Goal: Information Seeking & Learning: Learn about a topic

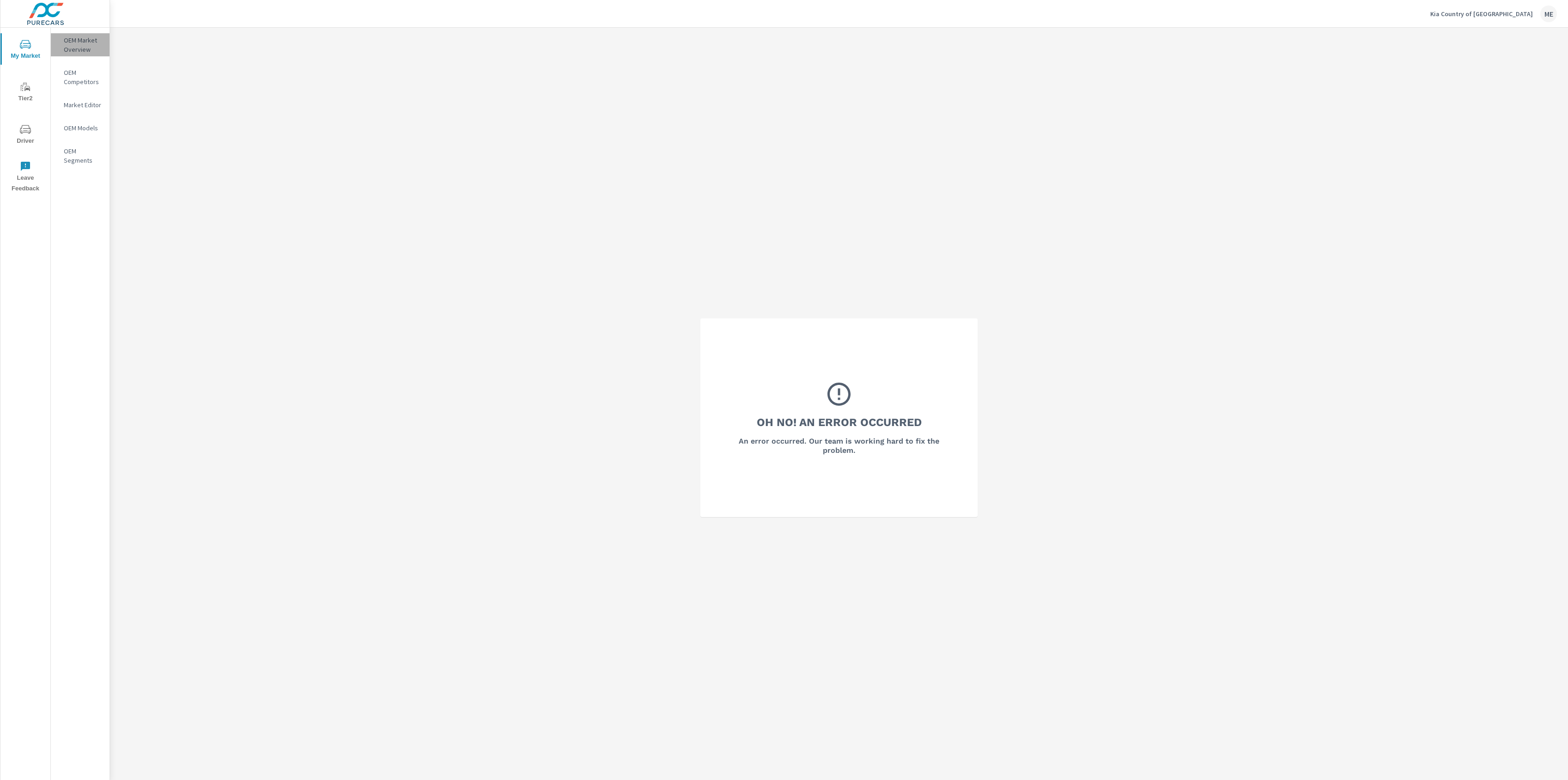
drag, startPoint x: 85, startPoint y: 43, endPoint x: 173, endPoint y: 12, distance: 93.3
click at [86, 43] on p "OEM Market Overview" at bounding box center [83, 45] width 39 height 18
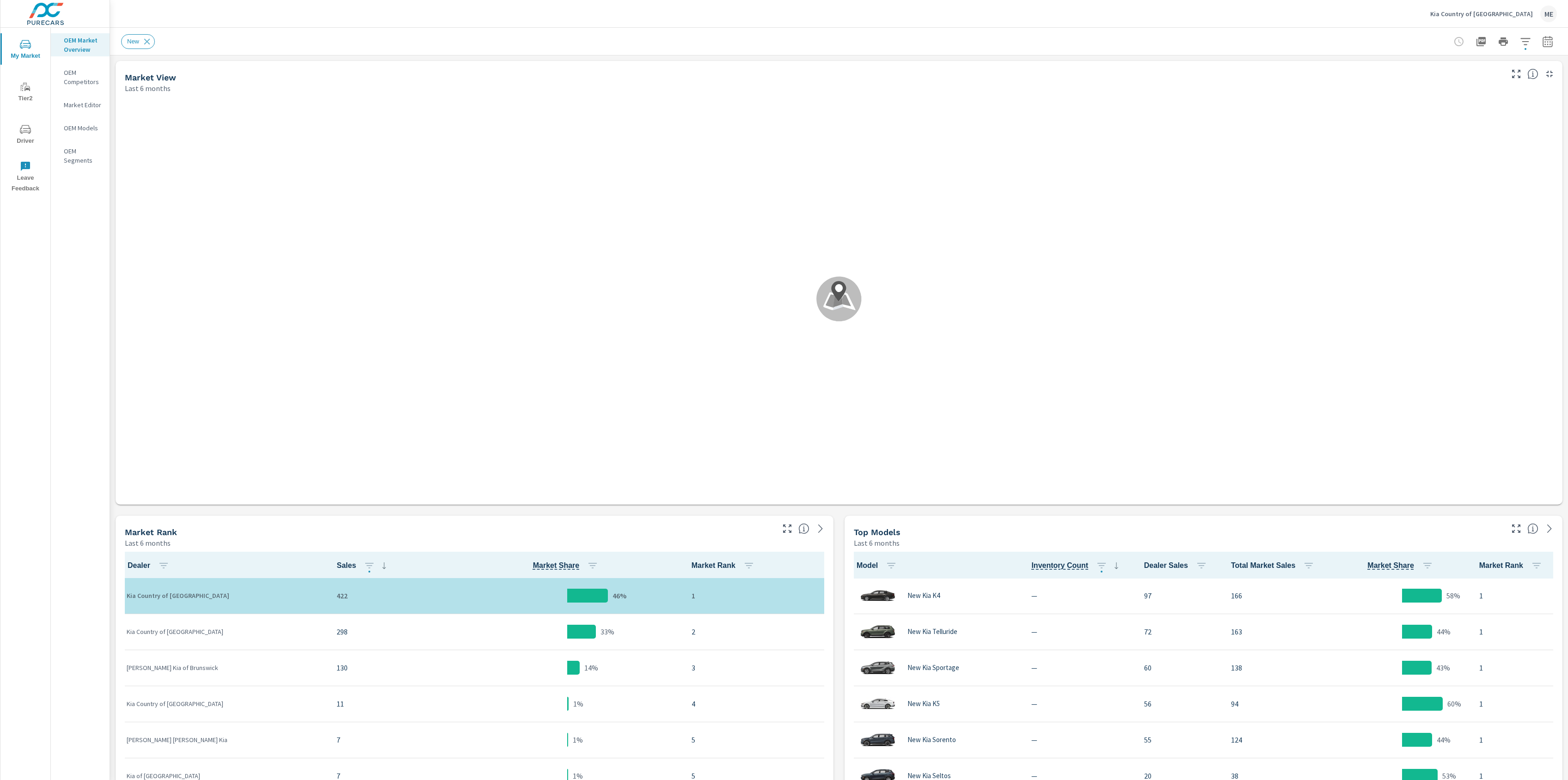
scroll to position [1, 0]
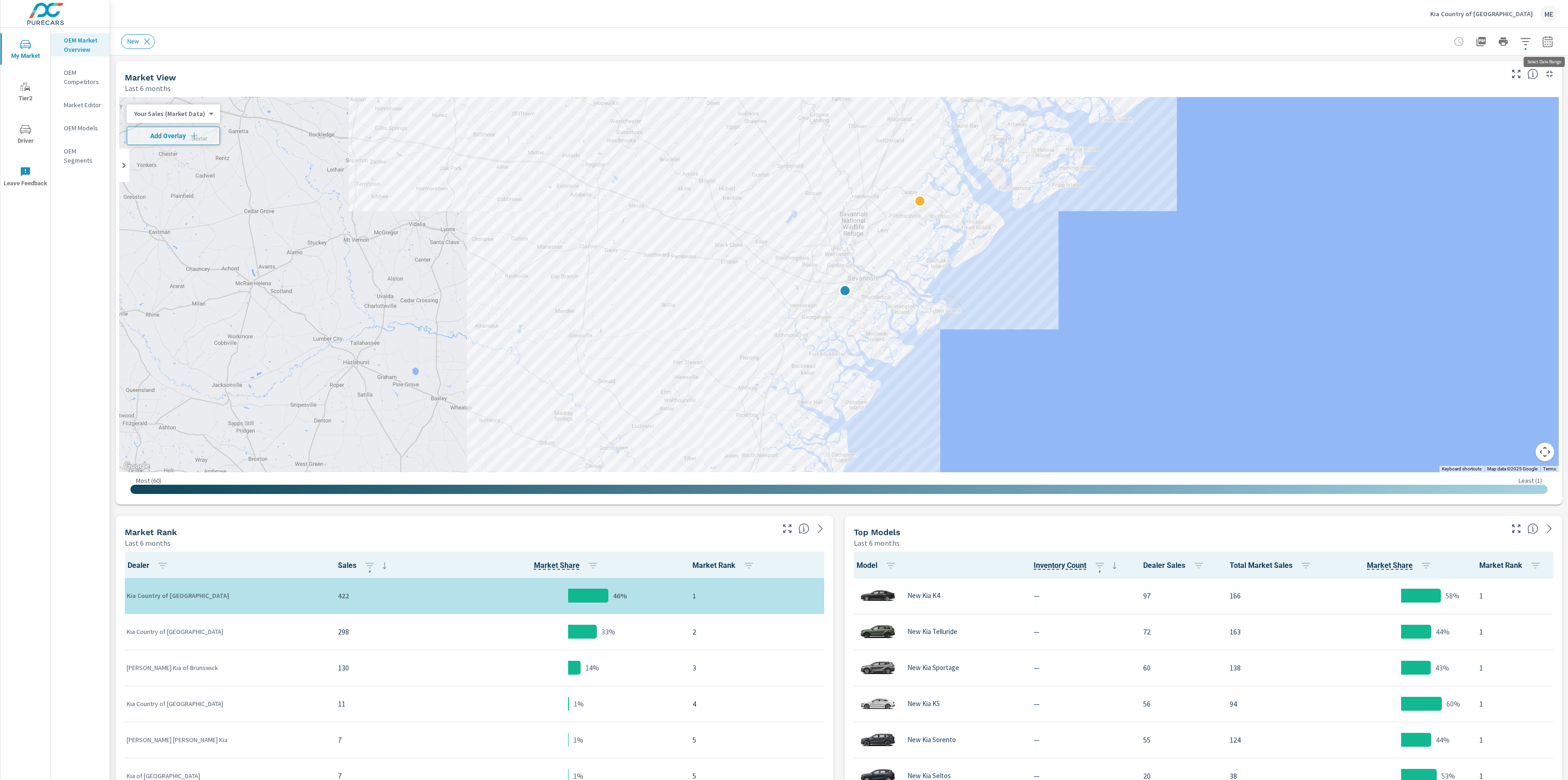
click at [1548, 40] on icon "button" at bounding box center [1548, 41] width 10 height 11
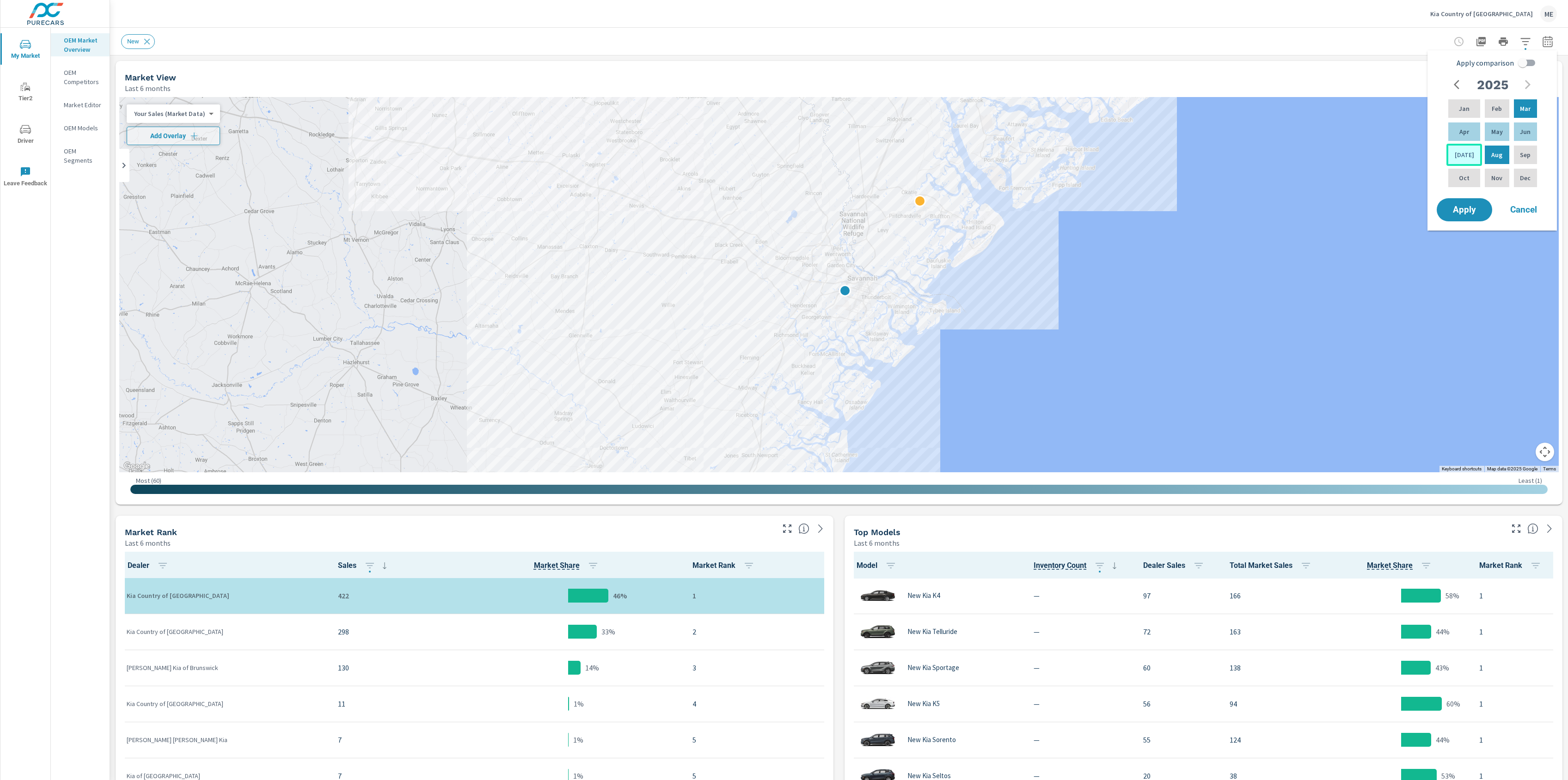
click at [1464, 159] on div "[DATE]" at bounding box center [1464, 155] width 36 height 22
click at [1481, 204] on button "Apply" at bounding box center [1464, 209] width 58 height 24
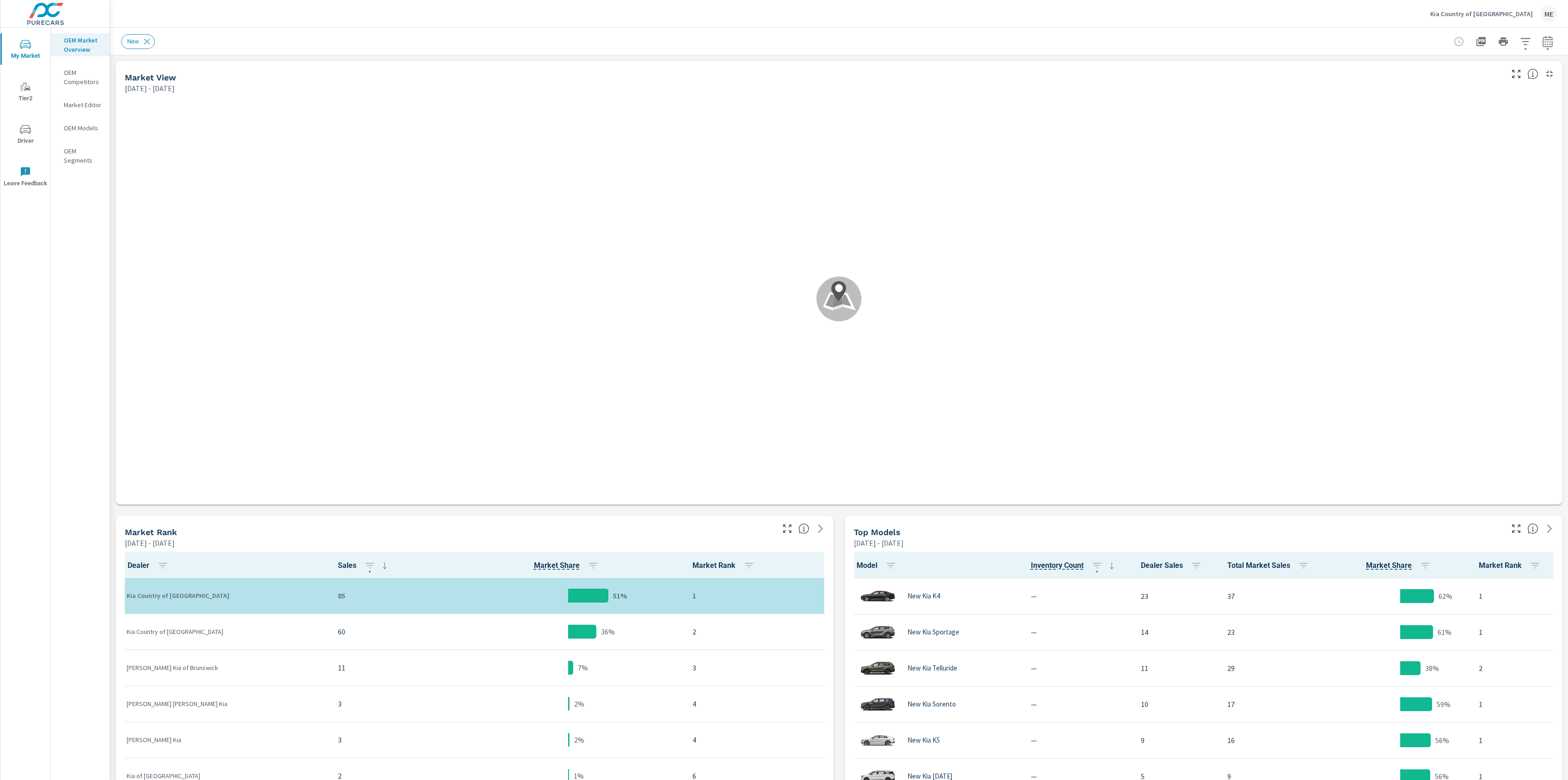
scroll to position [1, 0]
click at [1549, 45] on icon "button" at bounding box center [1548, 42] width 11 height 11
click at [1551, 43] on icon "button" at bounding box center [1548, 42] width 11 height 11
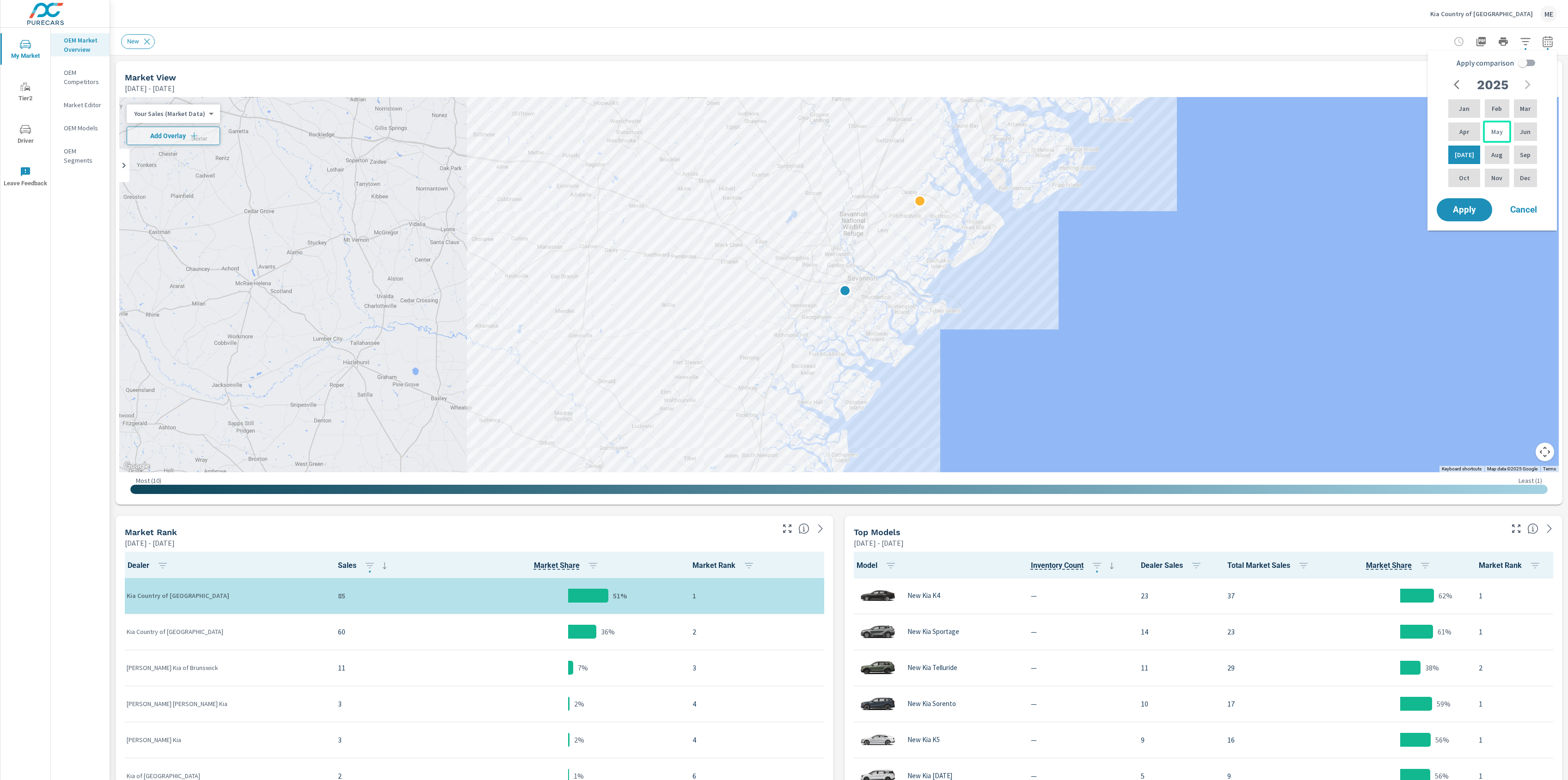
click at [1486, 130] on div "May" at bounding box center [1496, 132] width 28 height 22
click at [1461, 156] on p "[DATE]" at bounding box center [1464, 154] width 20 height 9
click at [1531, 61] on input "Apply comparison" at bounding box center [1523, 62] width 53 height 18
checkbox input "true"
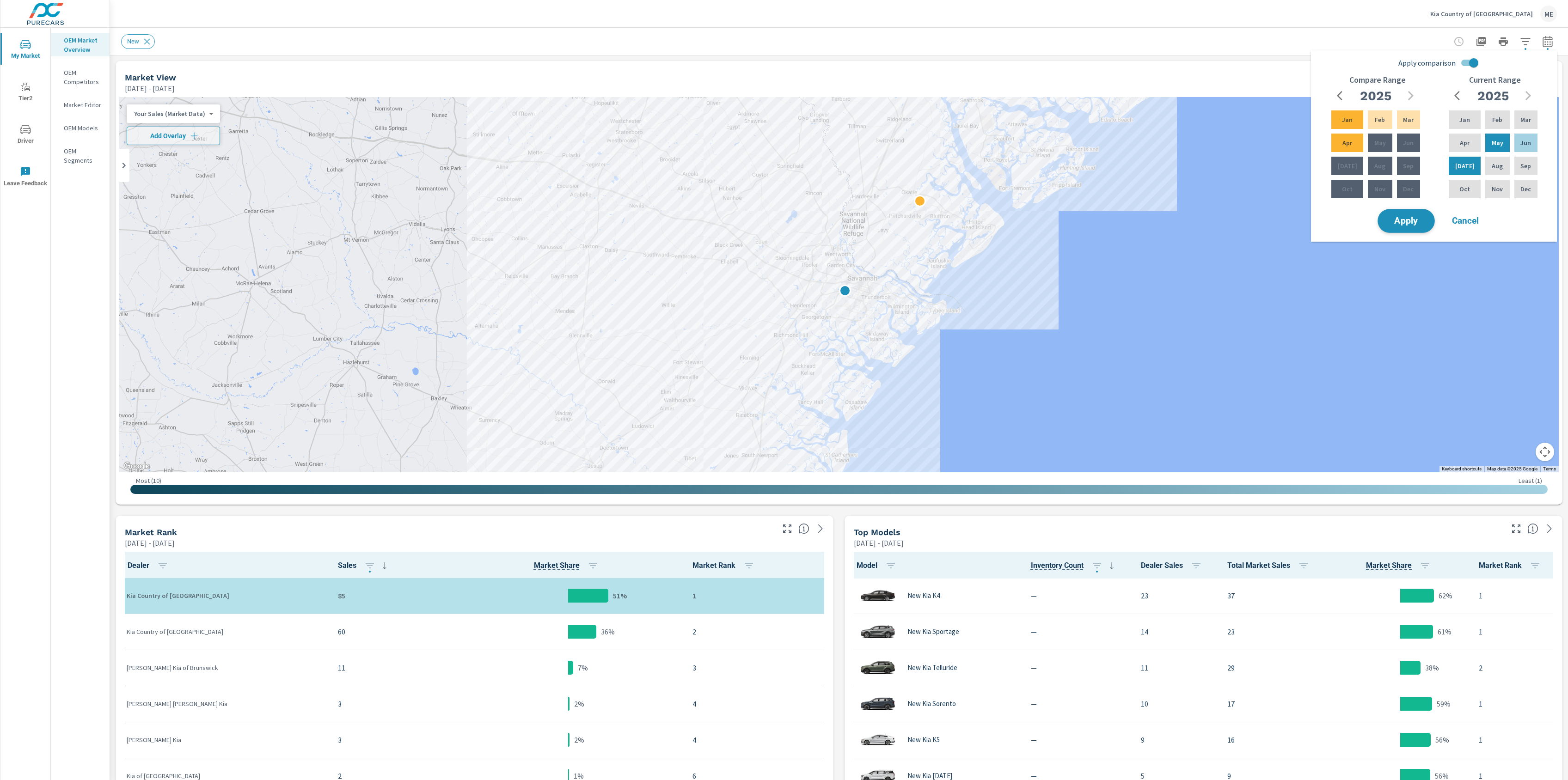
click at [1400, 217] on span "Apply" at bounding box center [1406, 221] width 38 height 9
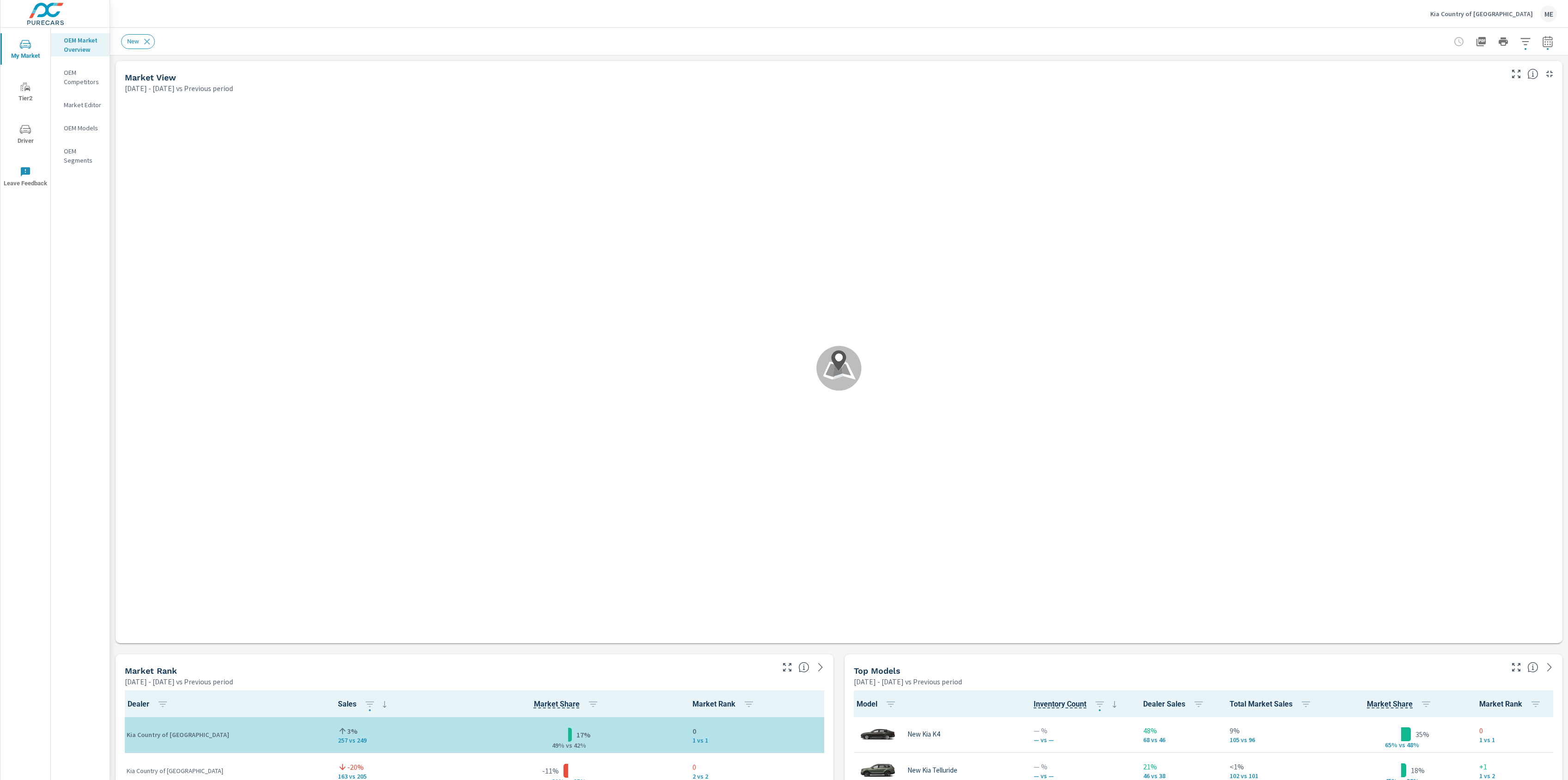
scroll to position [1, 0]
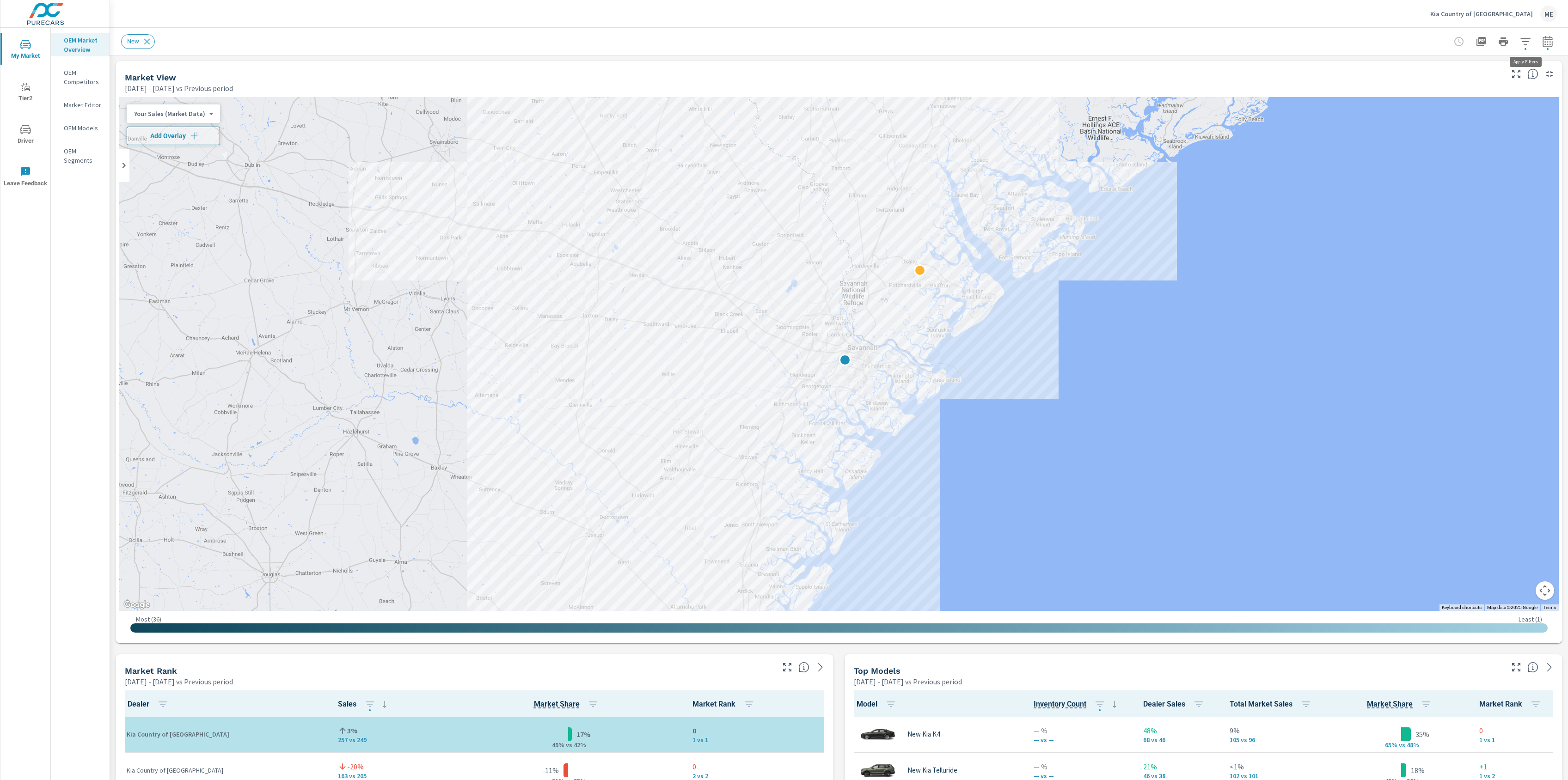
click at [1523, 38] on icon "button" at bounding box center [1525, 41] width 10 height 7
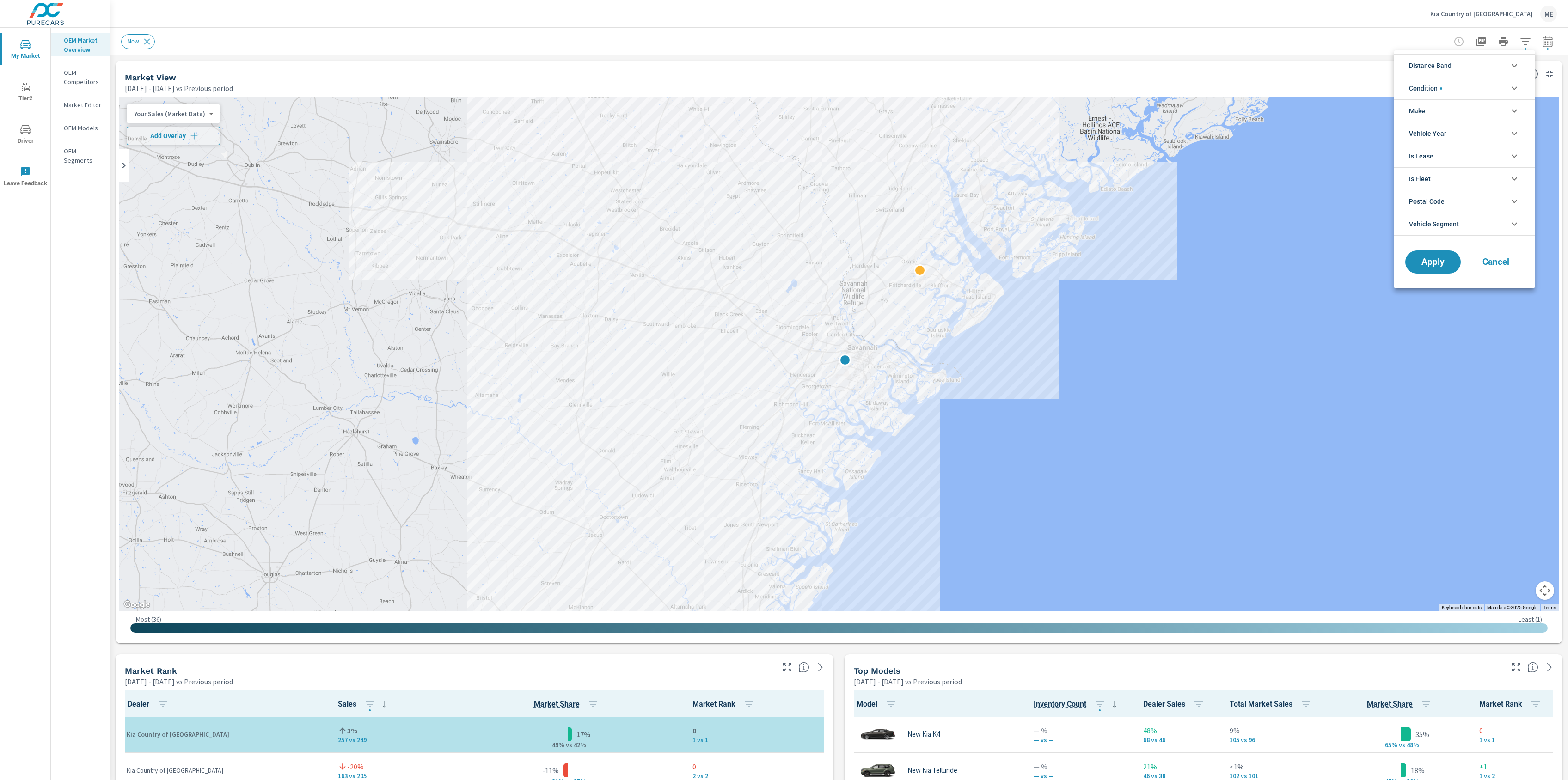
click at [833, 680] on div at bounding box center [784, 390] width 1568 height 780
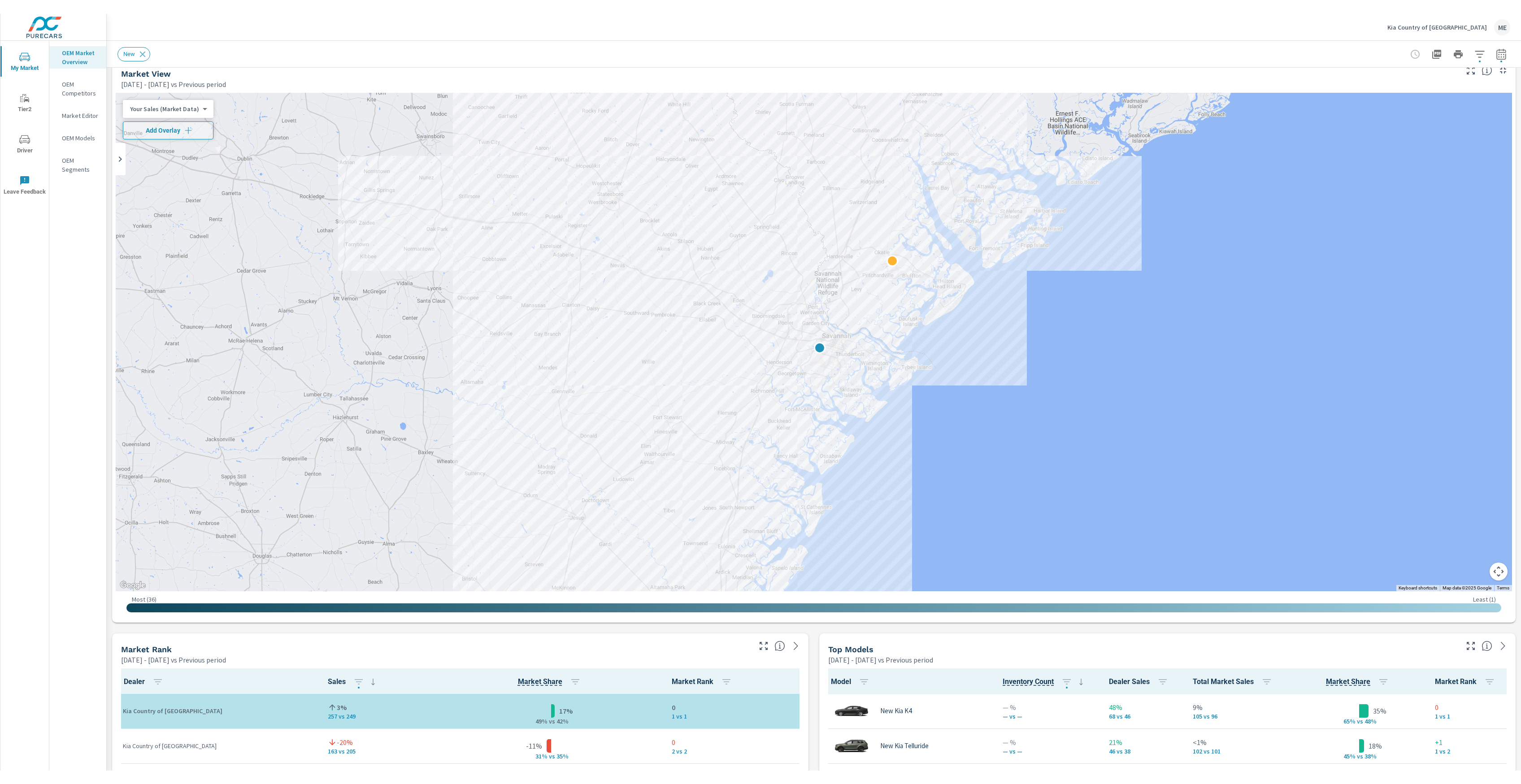
scroll to position [14, 0]
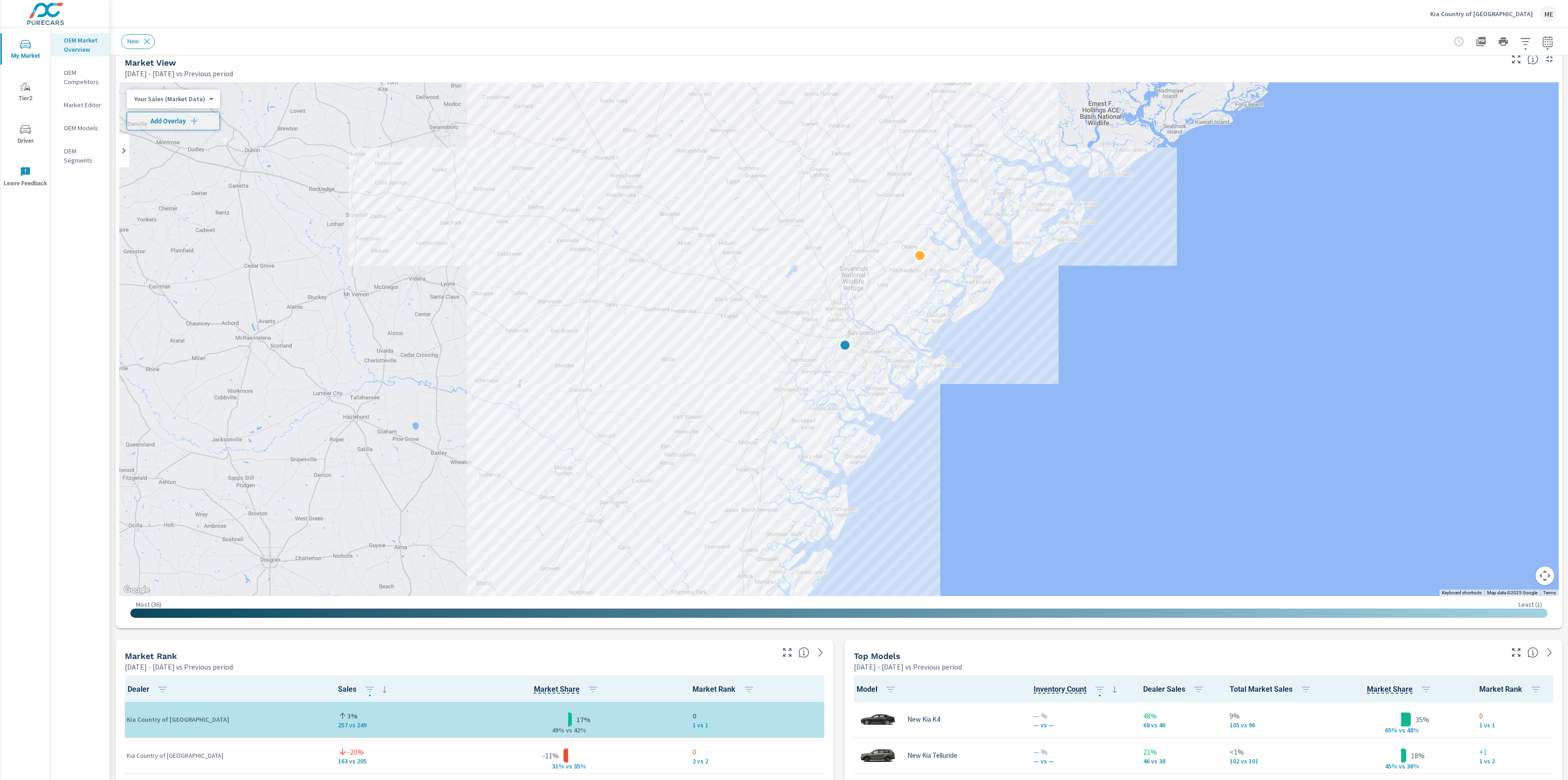
click at [1523, 39] on icon "button" at bounding box center [1526, 42] width 11 height 11
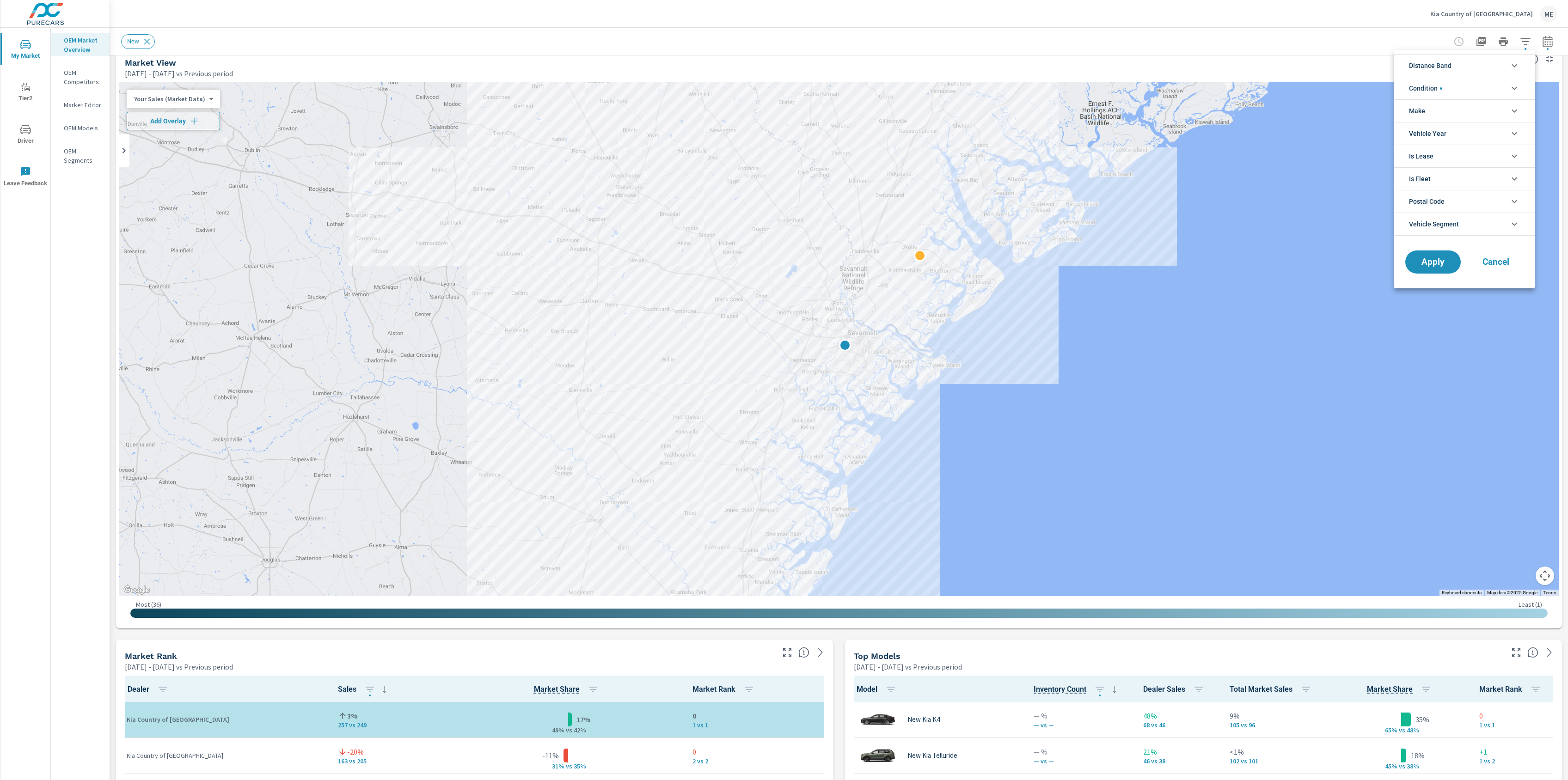
click at [1449, 67] on span "Distance Band" at bounding box center [1430, 66] width 42 height 22
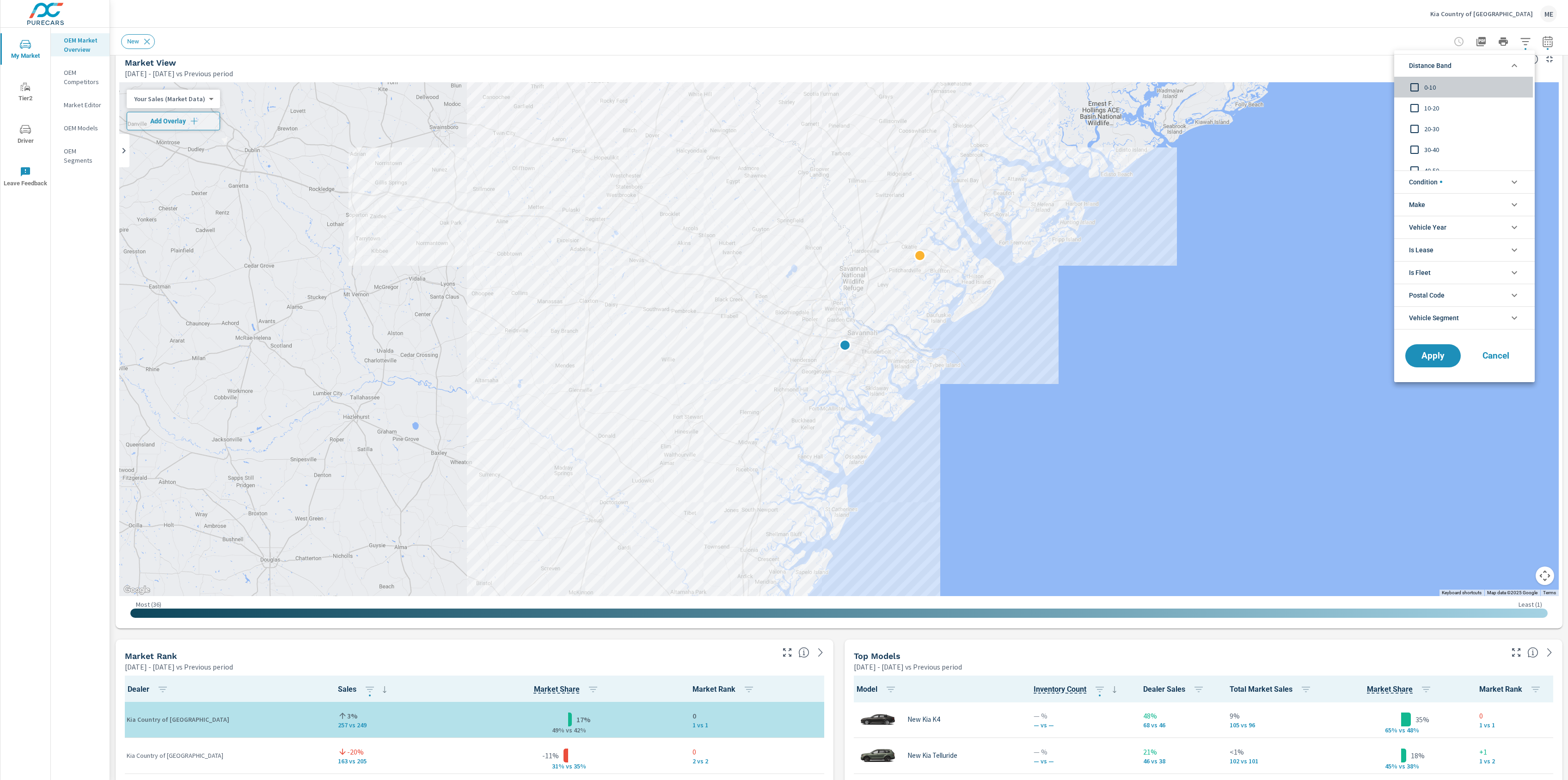
click at [1426, 87] on span "0-10" at bounding box center [1474, 88] width 101 height 11
drag, startPoint x: 1426, startPoint y: 87, endPoint x: 1425, endPoint y: 107, distance: 20.0
click at [1425, 107] on span "10-20" at bounding box center [1474, 108] width 101 height 11
click at [1428, 127] on span "20-30" at bounding box center [1474, 129] width 101 height 11
click at [1431, 146] on span "30-40" at bounding box center [1474, 149] width 101 height 11
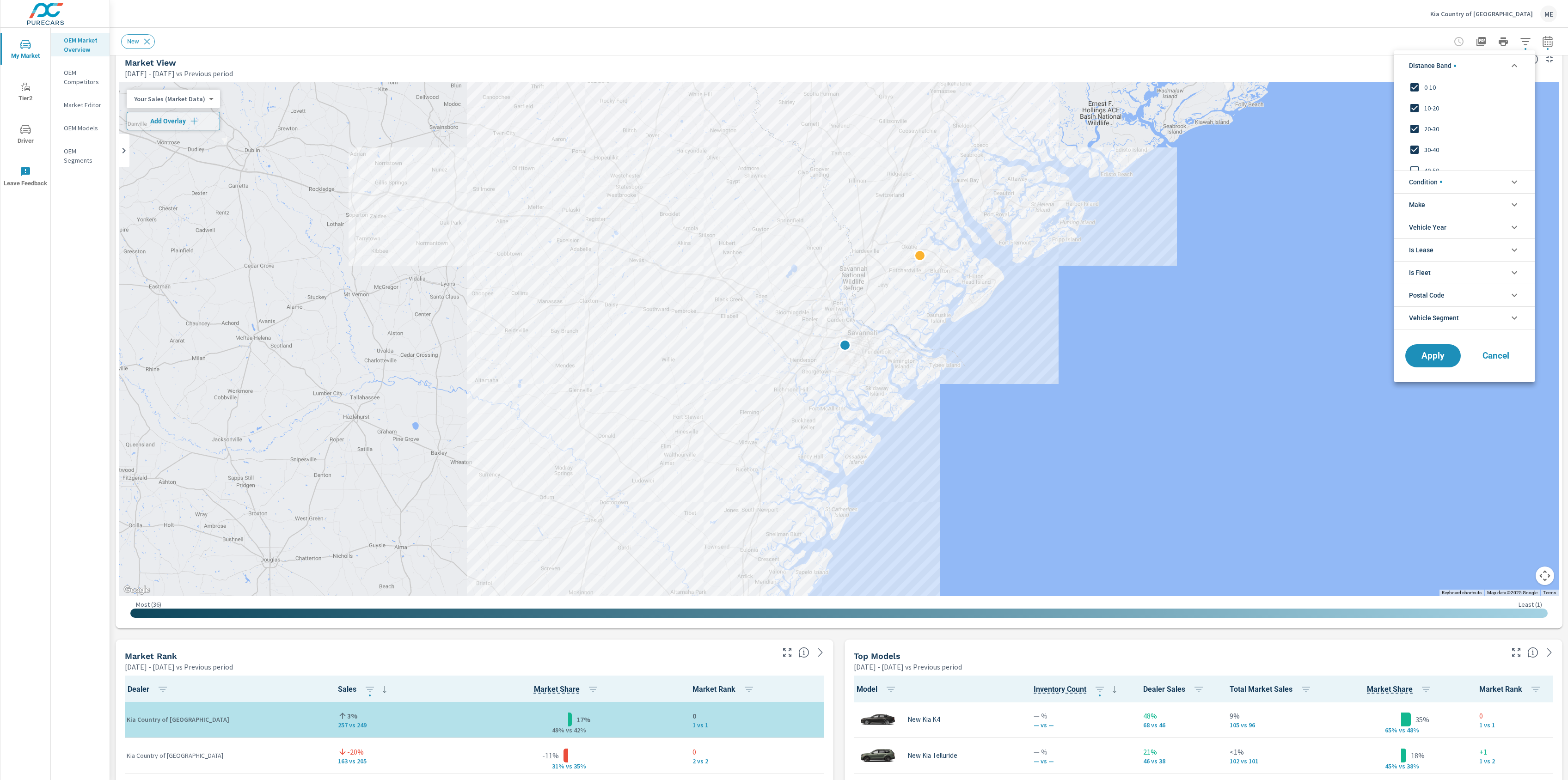
click at [1426, 184] on span "Condition" at bounding box center [1426, 182] width 33 height 22
click at [1438, 242] on li "Make" at bounding box center [1464, 246] width 140 height 23
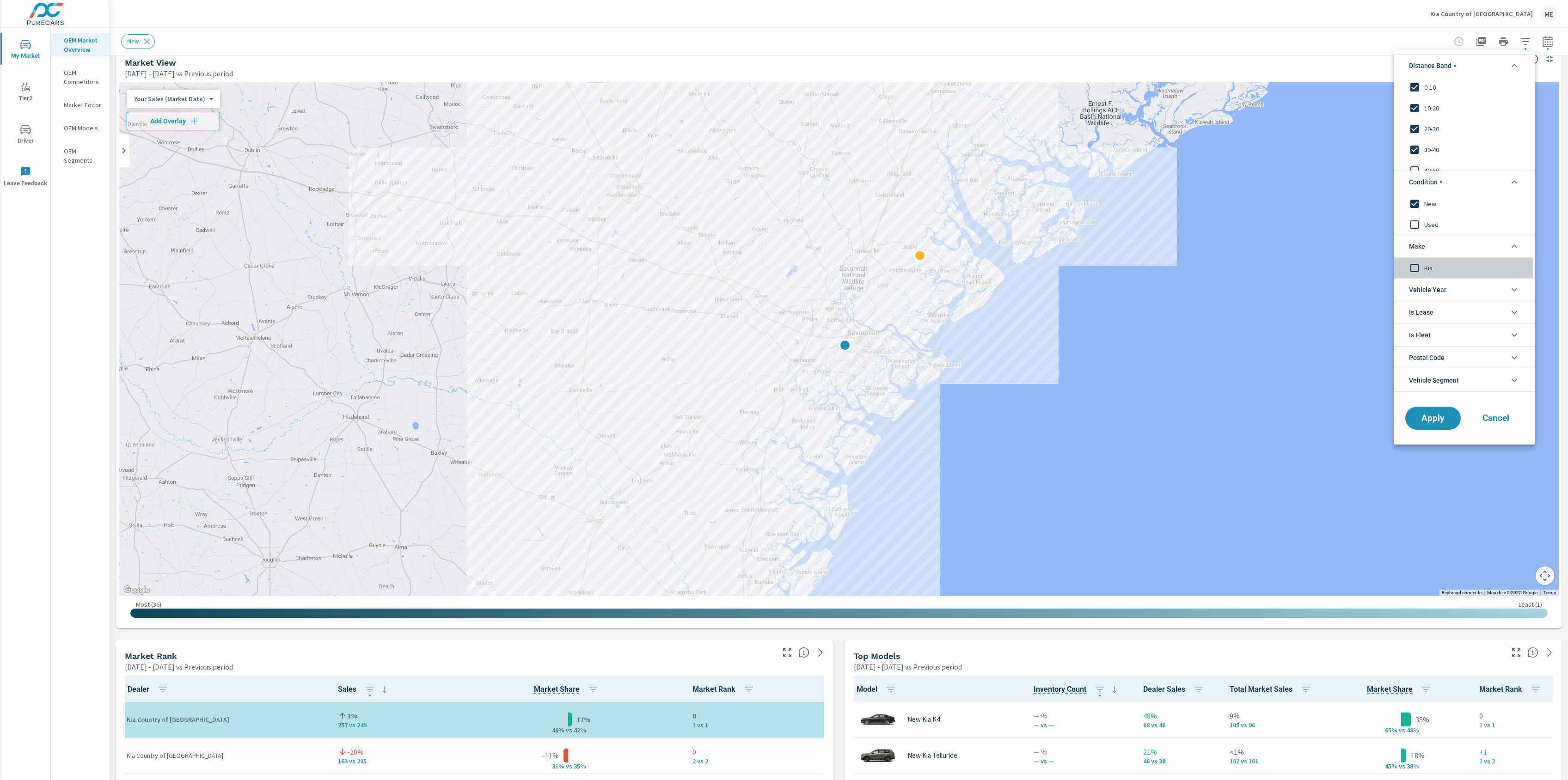
click at [1427, 264] on span "Kia" at bounding box center [1474, 268] width 101 height 11
click at [1437, 418] on span "Apply" at bounding box center [1433, 418] width 38 height 9
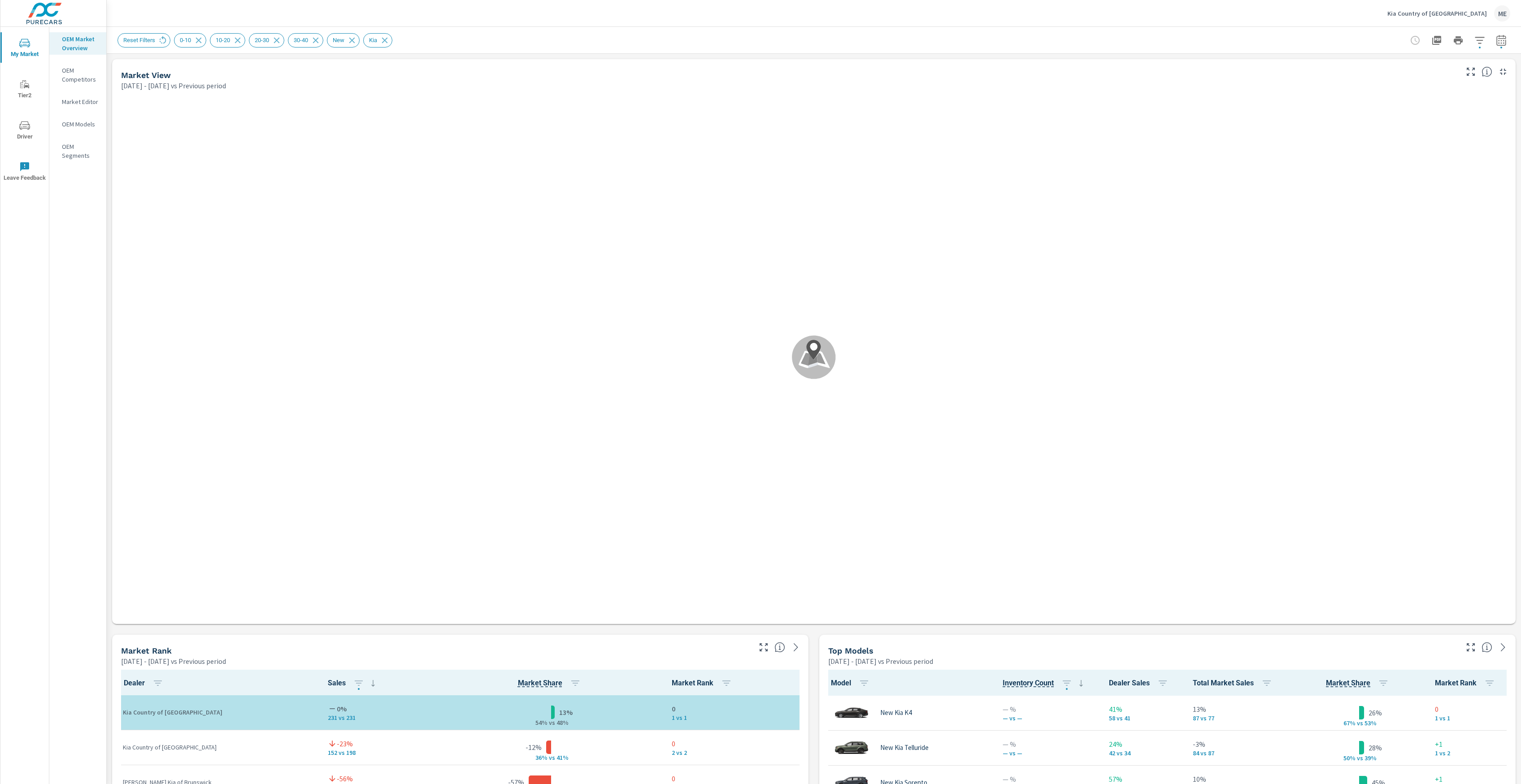
scroll to position [1, 0]
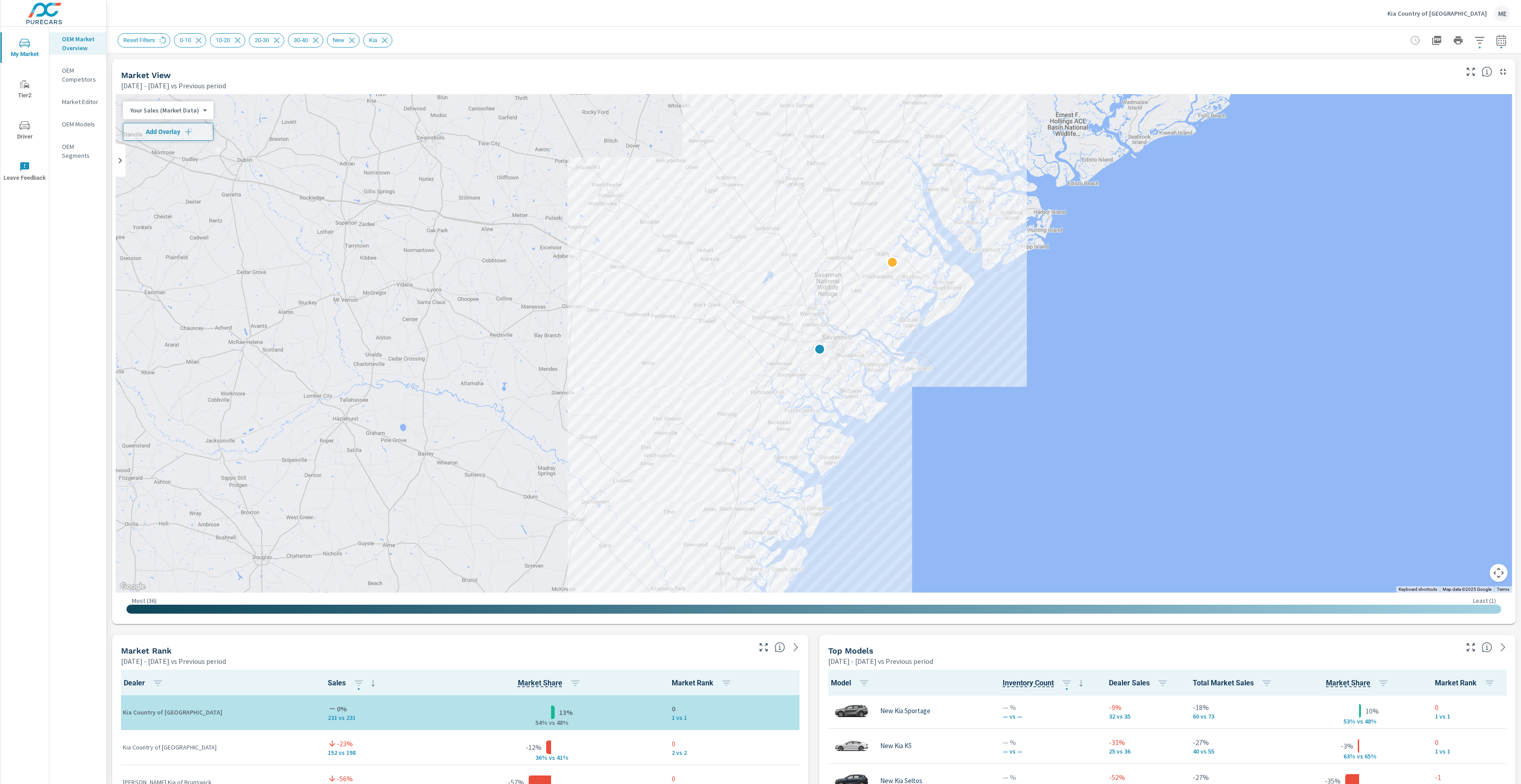
scroll to position [105, 0]
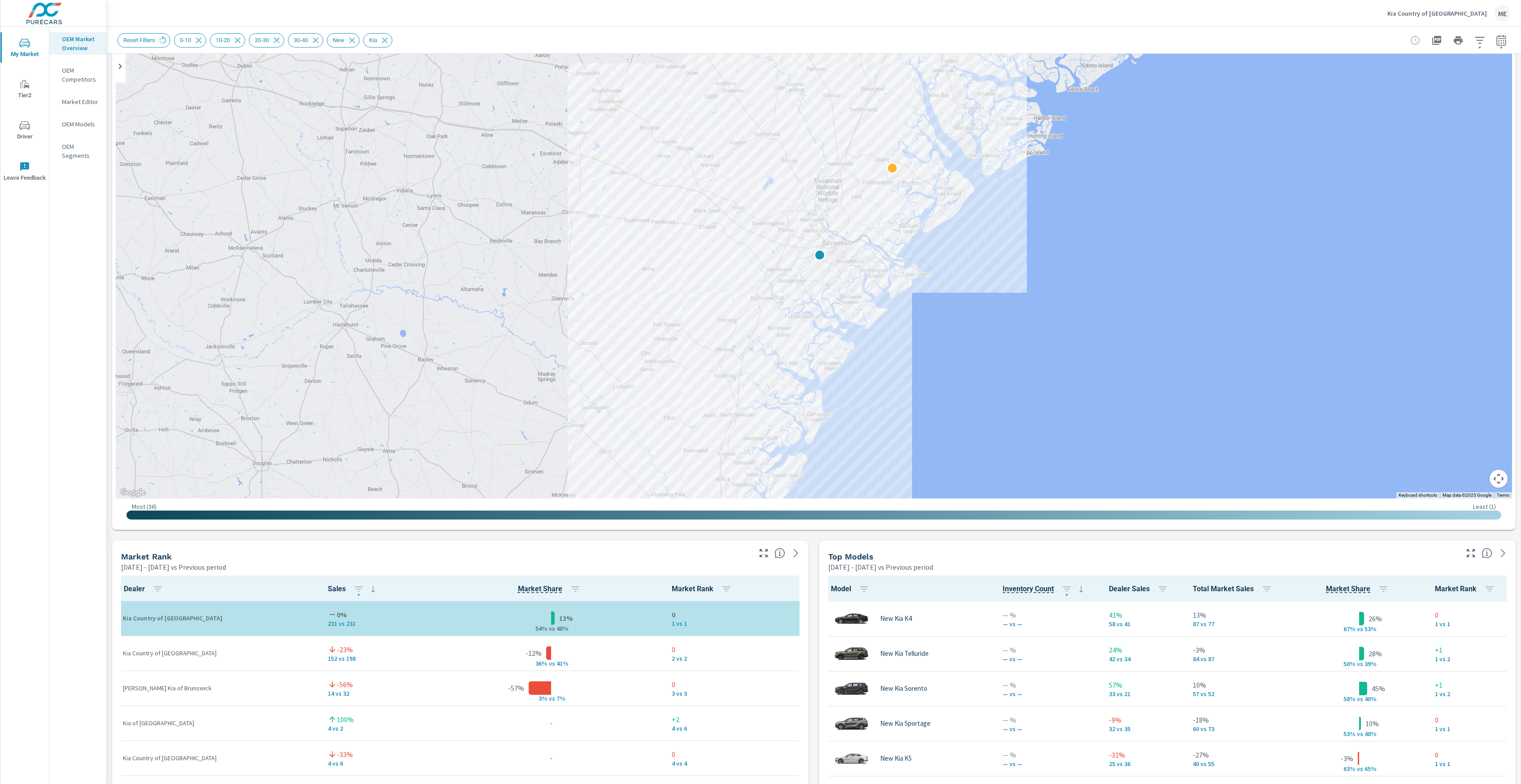
scroll to position [119, 0]
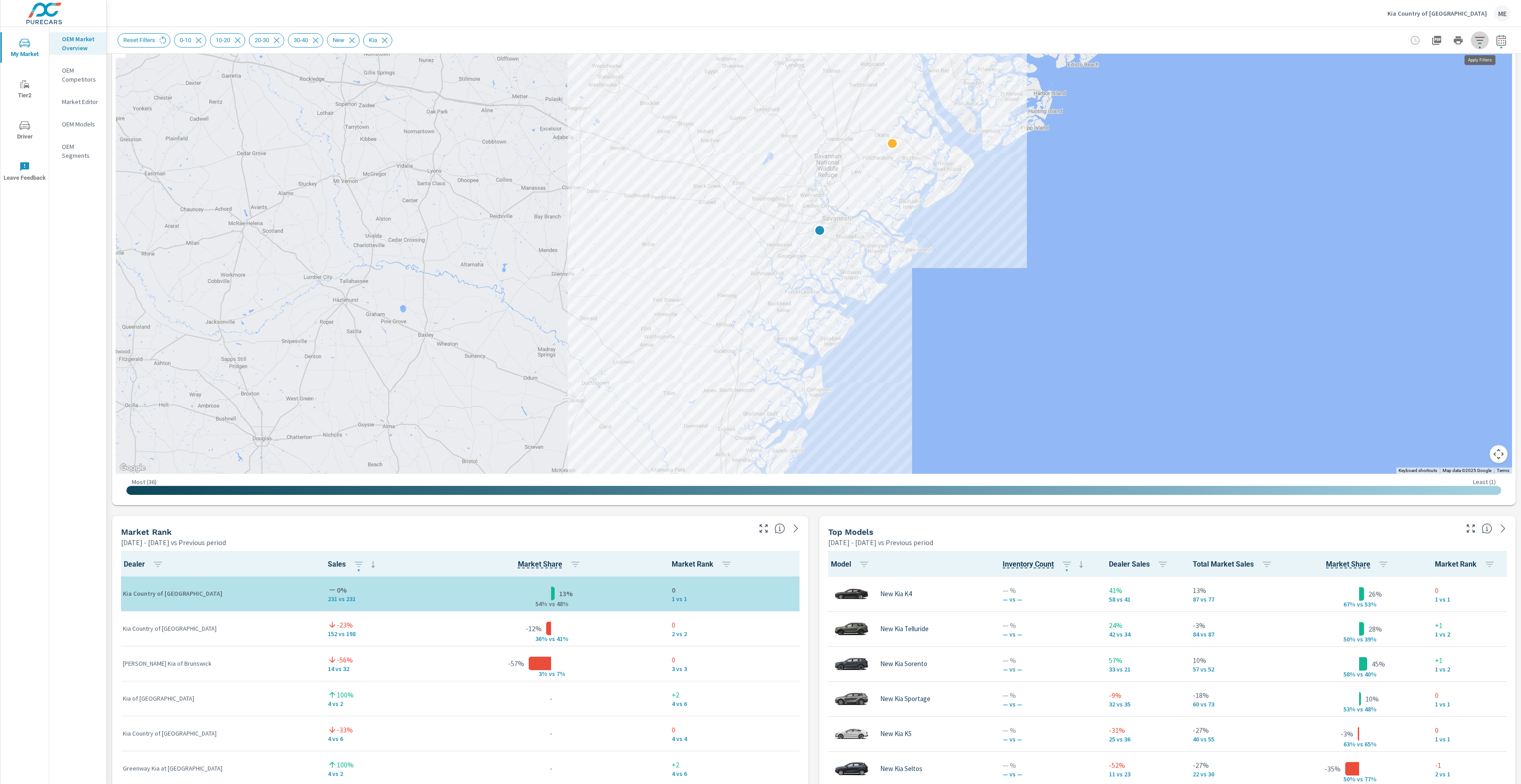
click at [1482, 39] on icon "button" at bounding box center [1479, 40] width 10 height 7
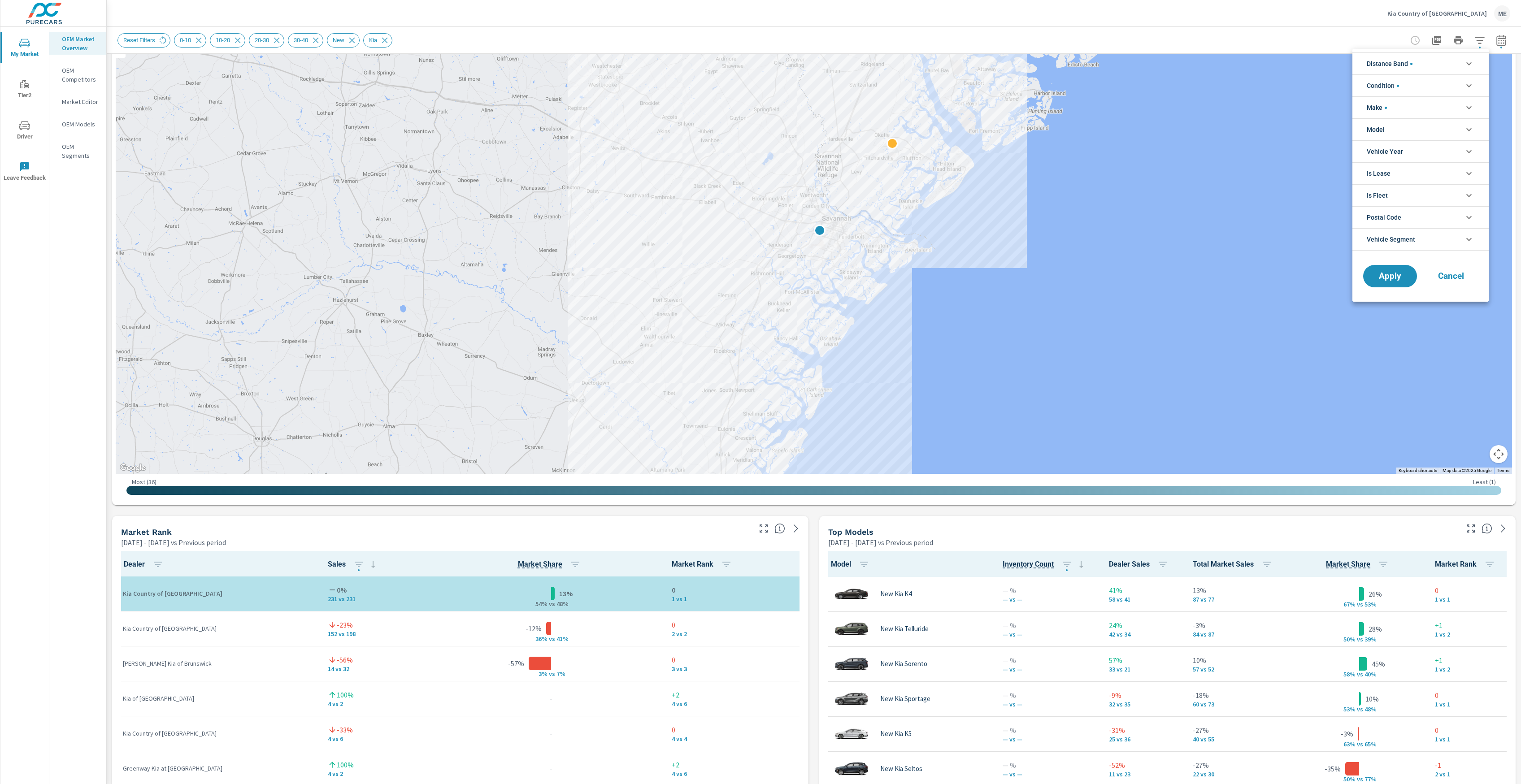
click at [1392, 61] on span "Distance Band" at bounding box center [1390, 64] width 46 height 21
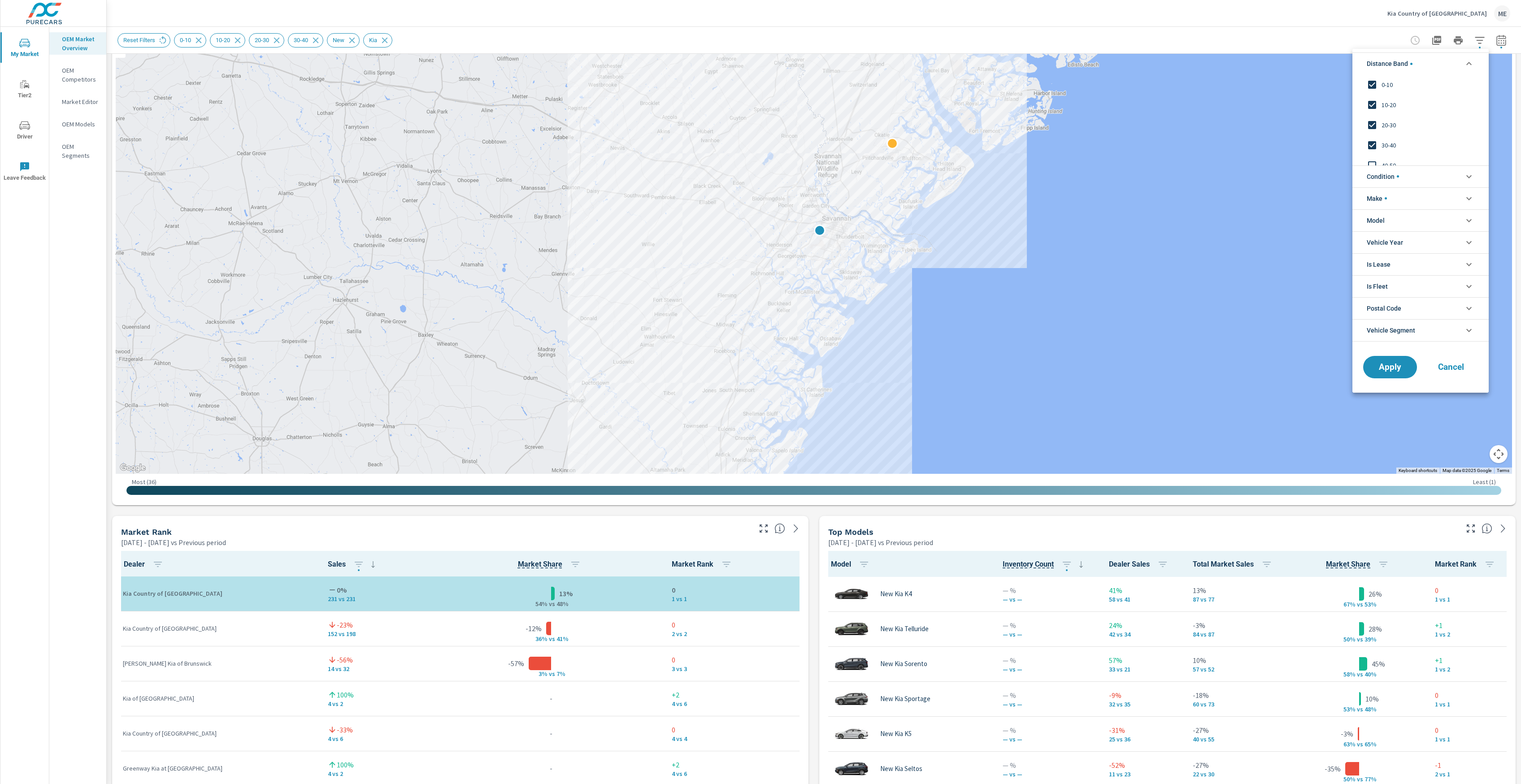
click at [1386, 146] on span "30-40" at bounding box center [1430, 145] width 98 height 11
click at [1393, 368] on span "Apply" at bounding box center [1390, 367] width 37 height 8
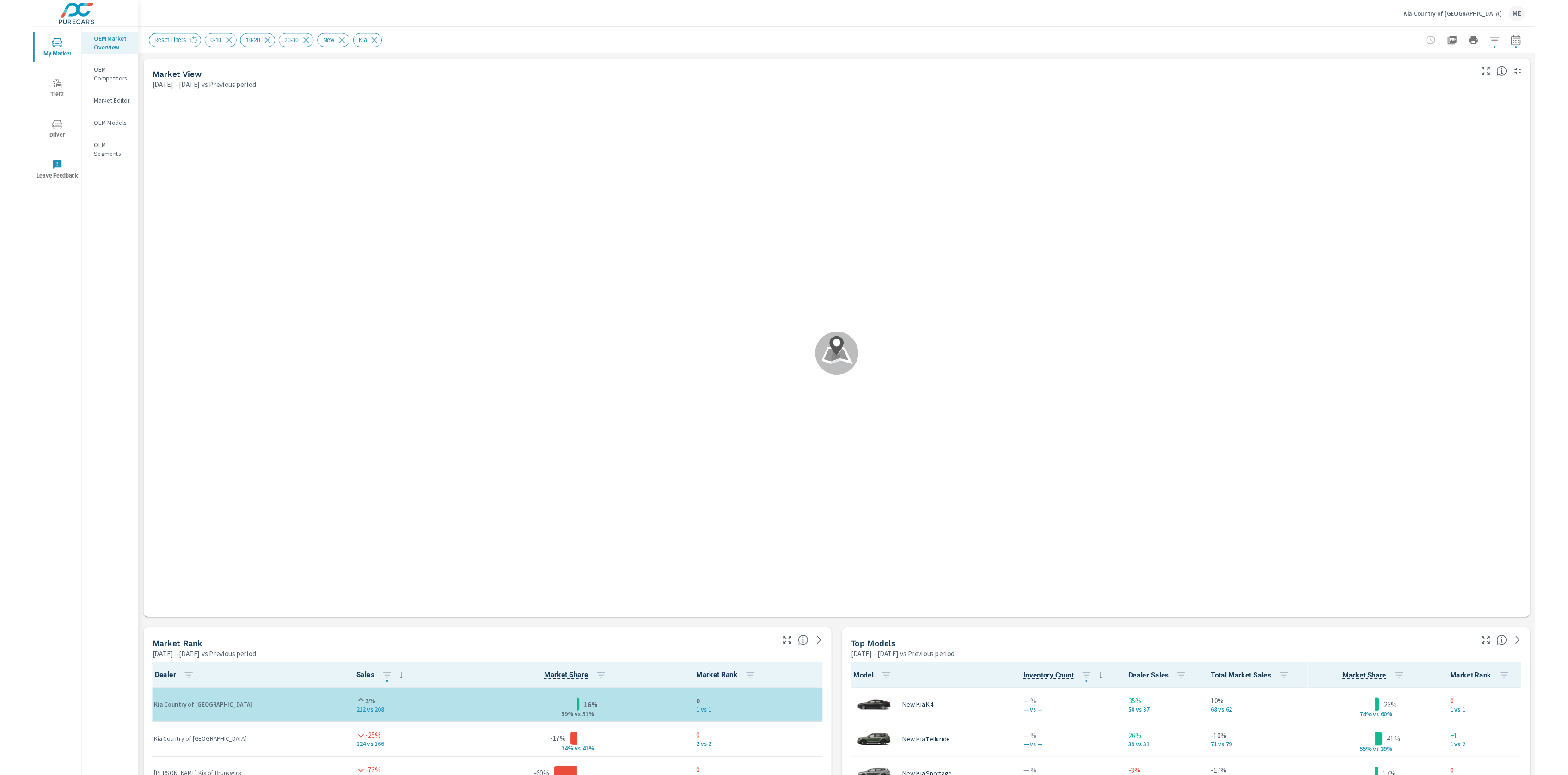
scroll to position [1, 0]
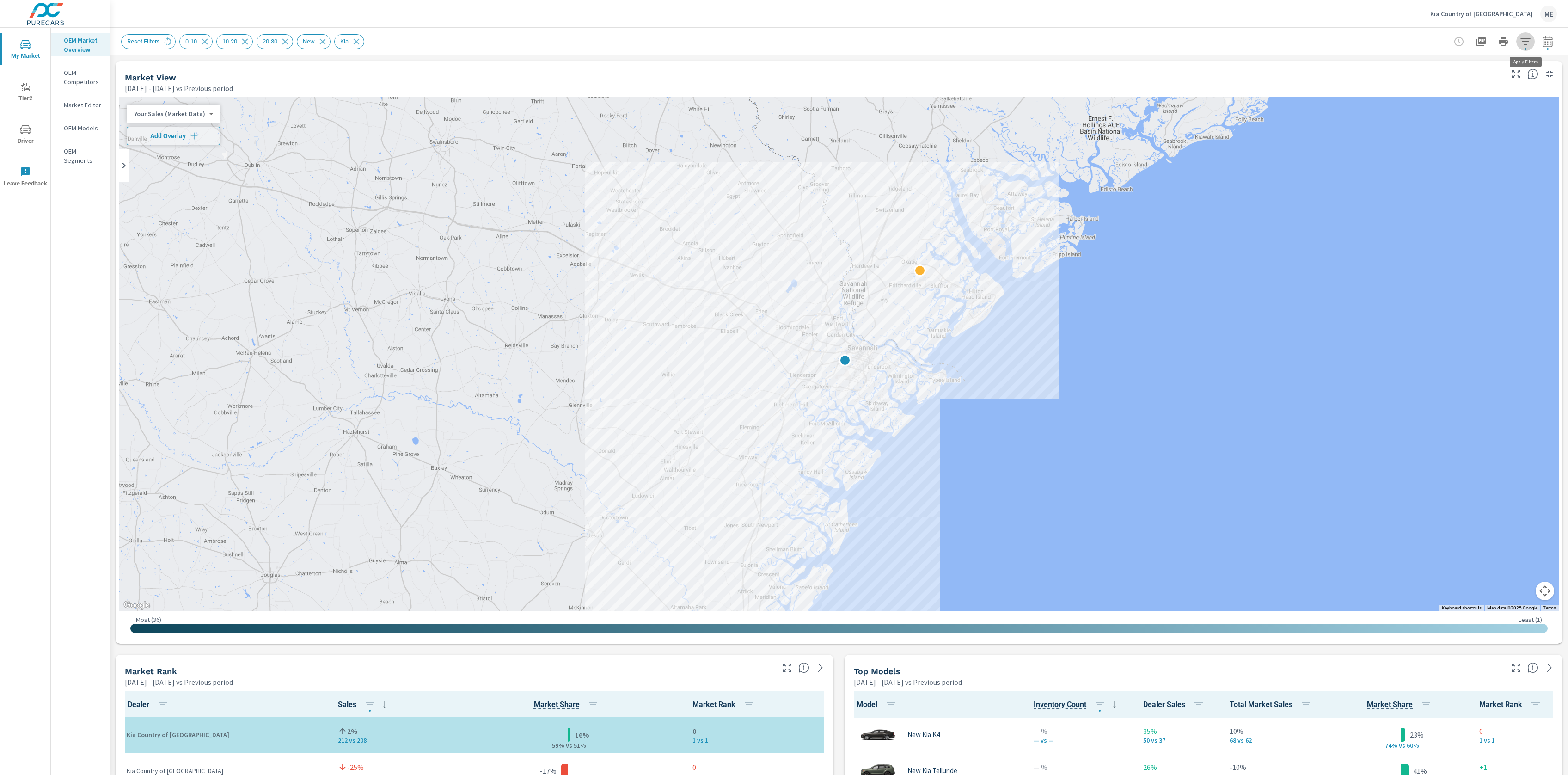
click at [1526, 39] on icon "button" at bounding box center [1525, 41] width 10 height 7
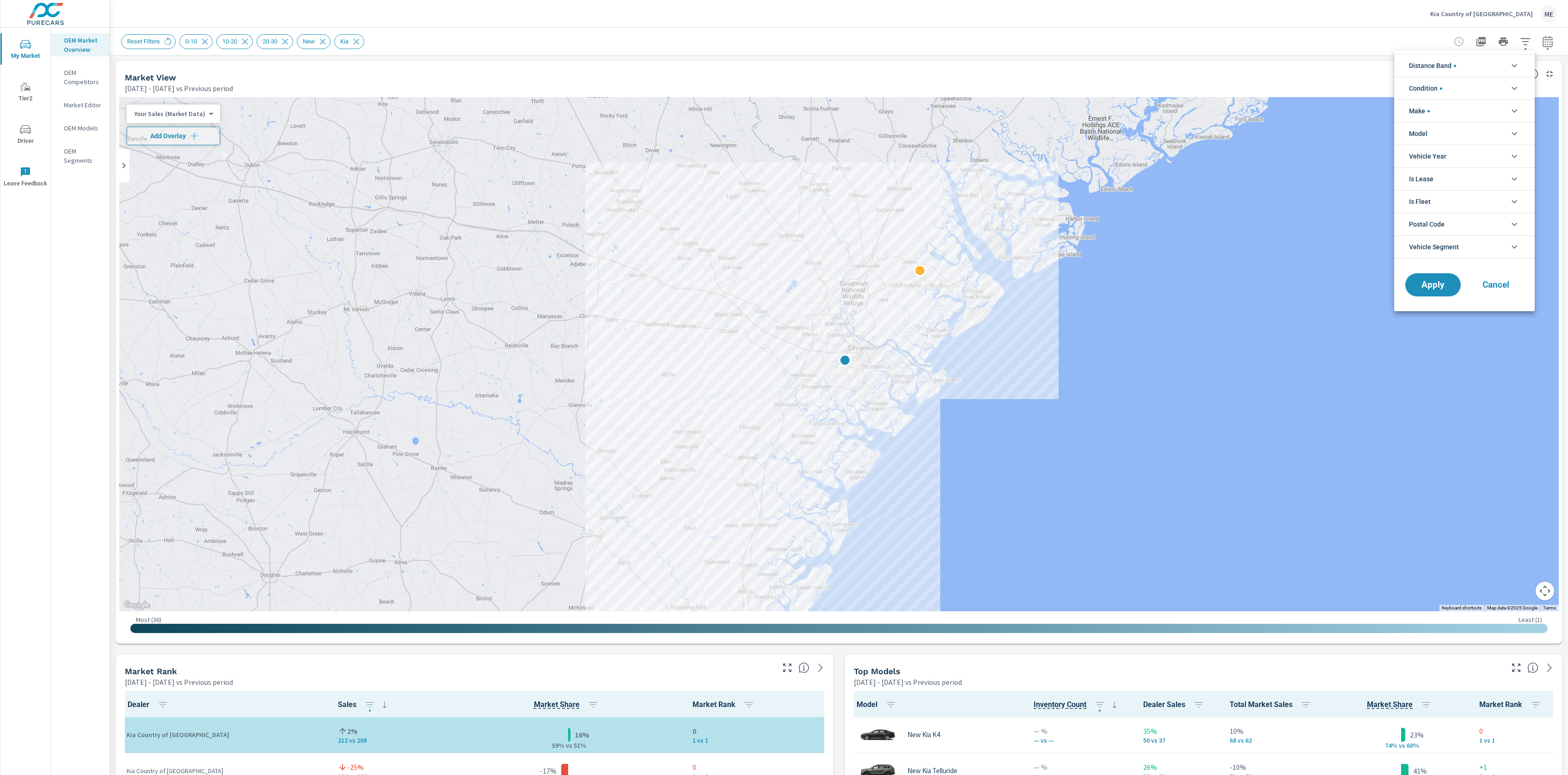
click at [839, 660] on div at bounding box center [784, 387] width 1568 height 775
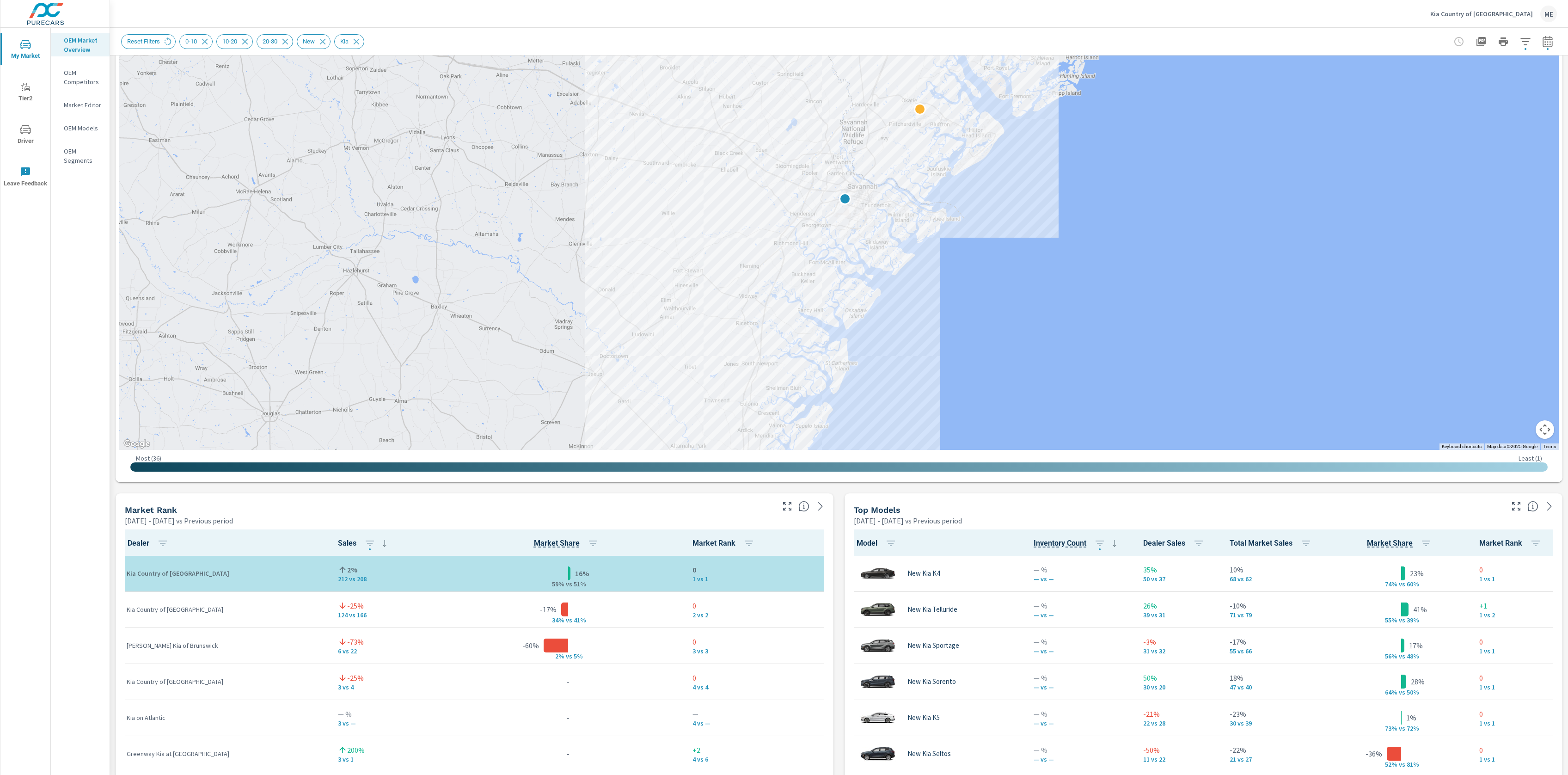
scroll to position [0, 0]
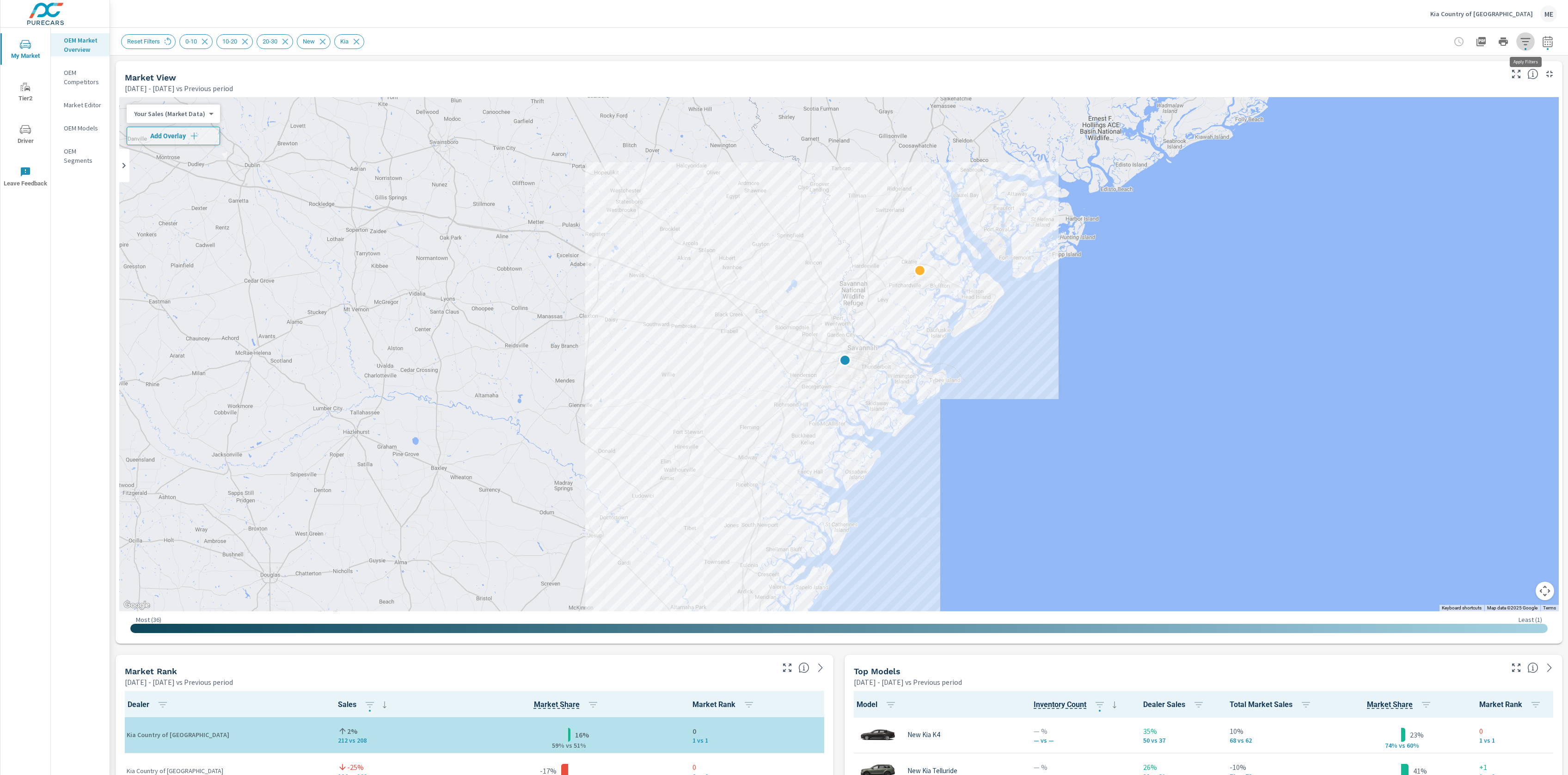
click at [1525, 38] on icon "button" at bounding box center [1525, 41] width 10 height 7
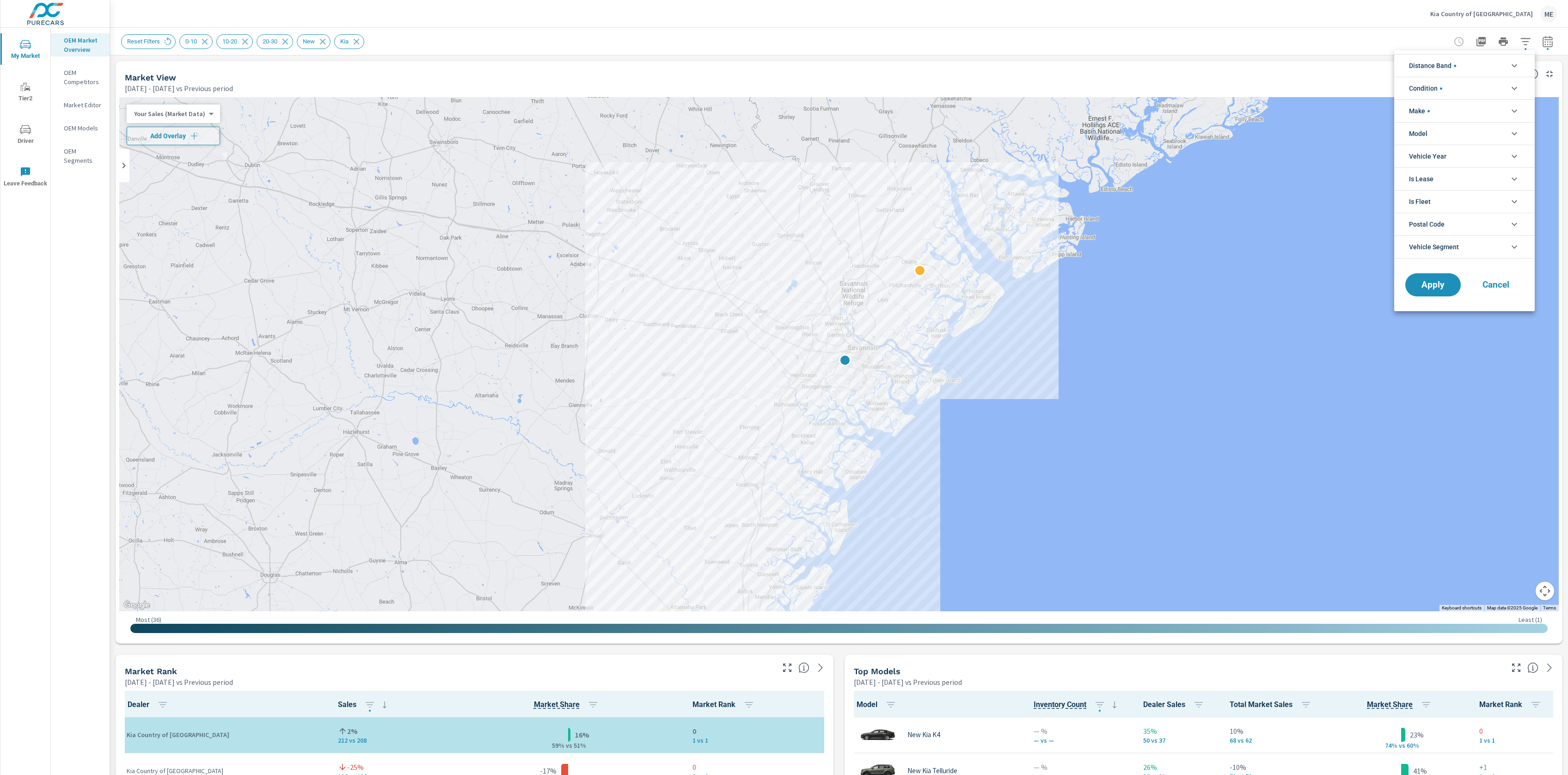
click at [1441, 132] on li "Model" at bounding box center [1464, 133] width 140 height 23
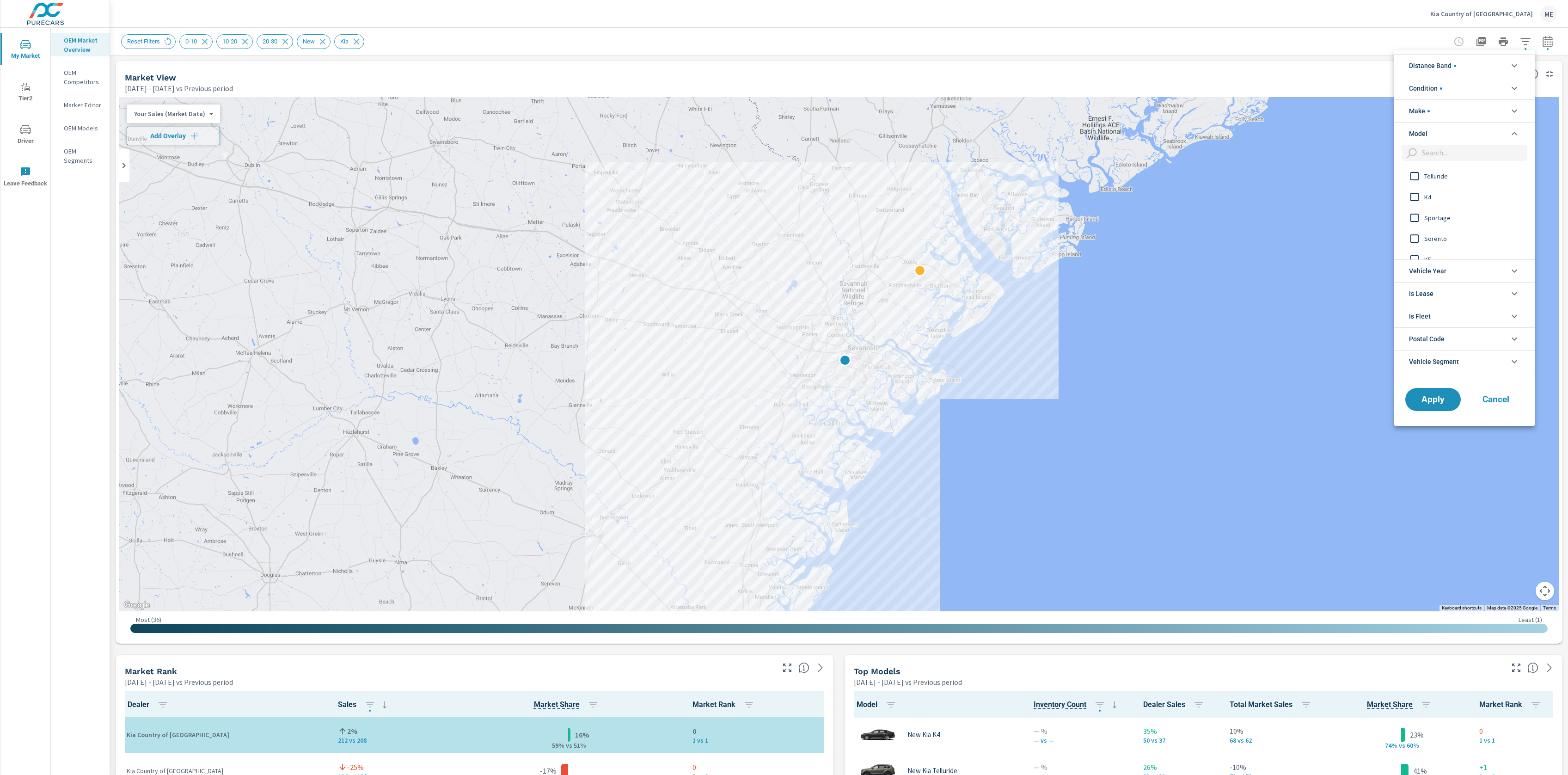
click at [1551, 43] on div at bounding box center [784, 387] width 1568 height 775
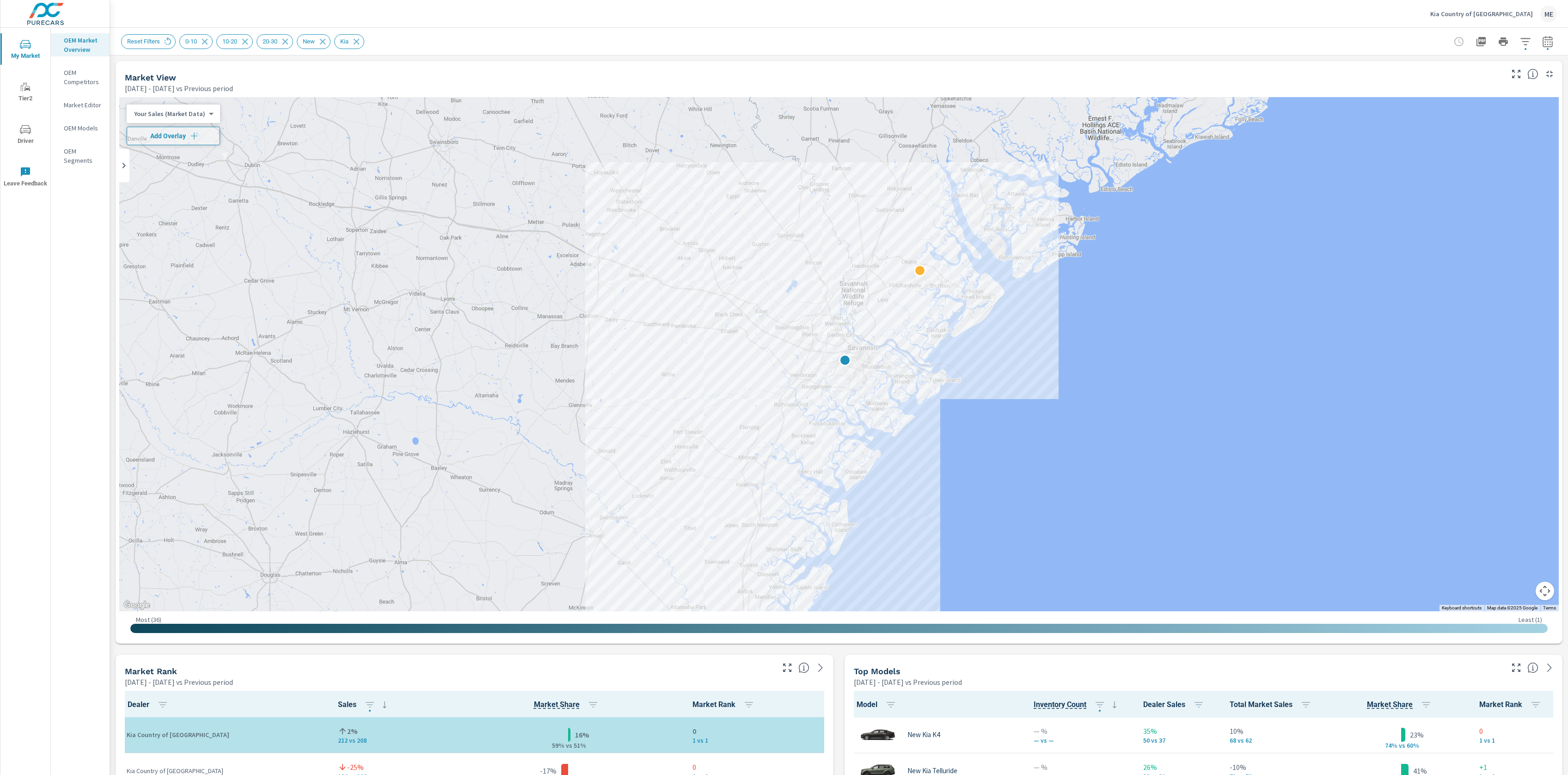
click at [1548, 42] on icon "button" at bounding box center [1548, 42] width 11 height 11
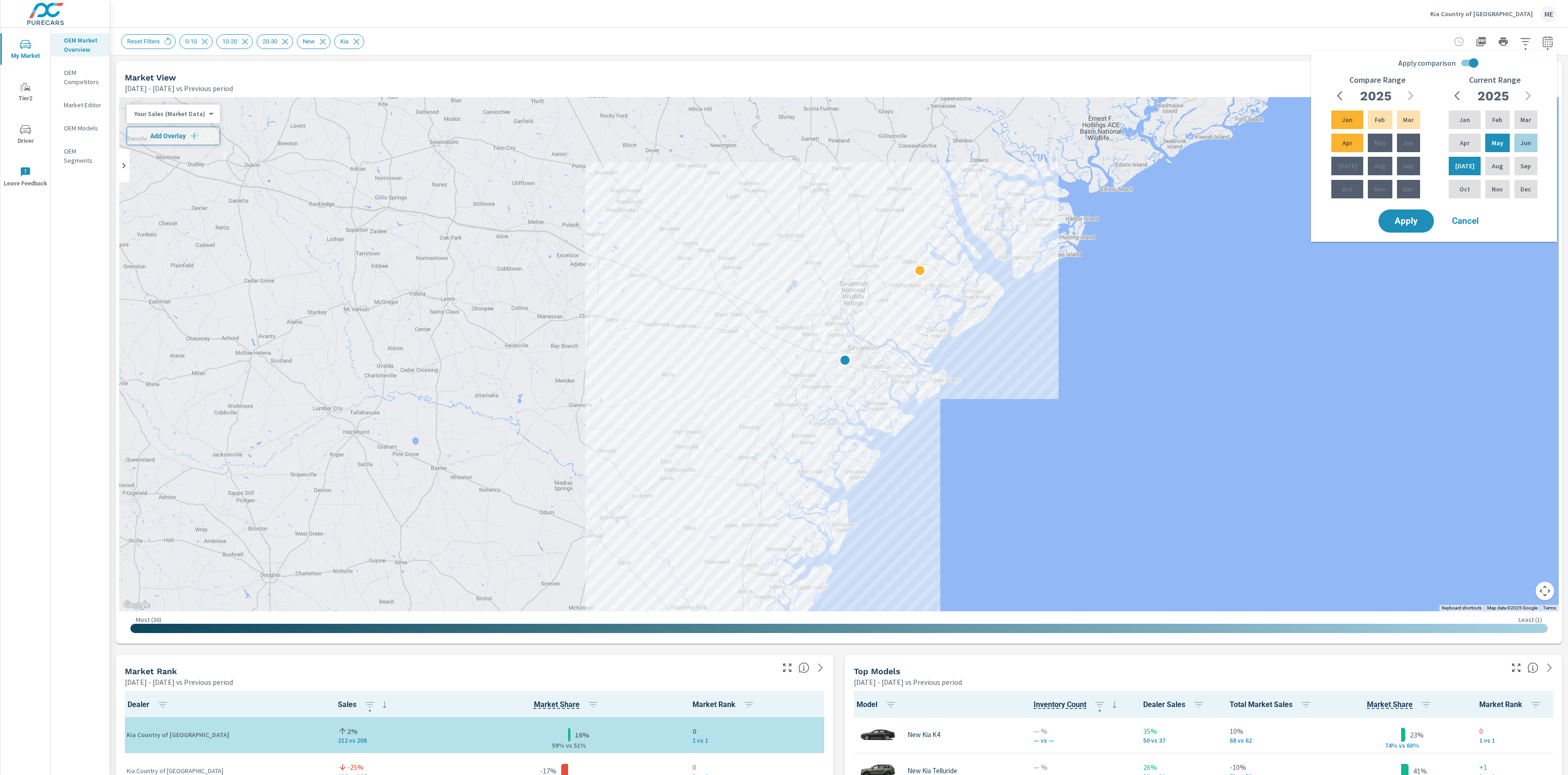
click at [1278, 26] on div "Kia Country of [GEOGRAPHIC_DATA] ME" at bounding box center [839, 13] width 1436 height 28
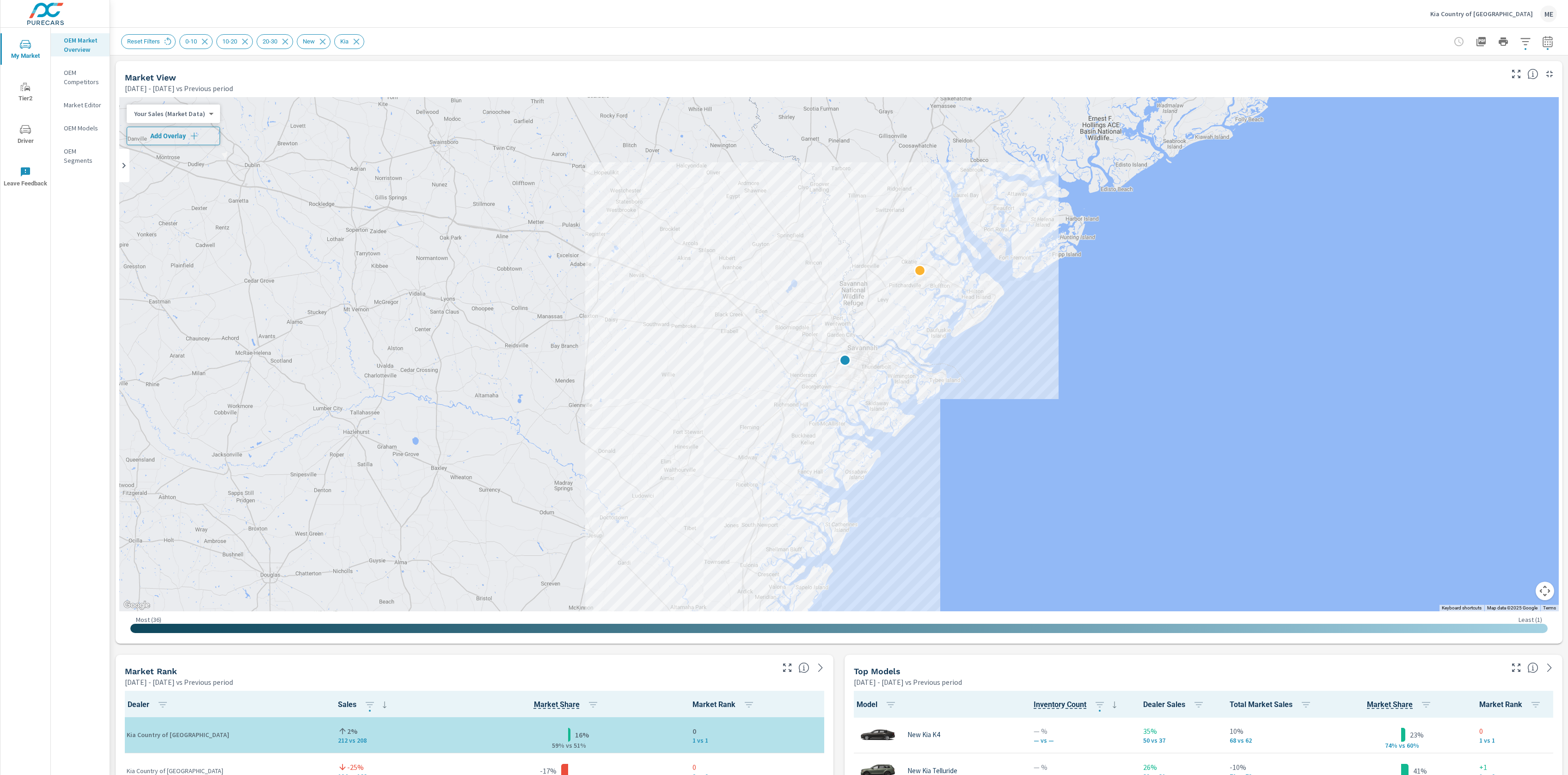
click at [184, 140] on button "Add Overlay" at bounding box center [173, 136] width 93 height 18
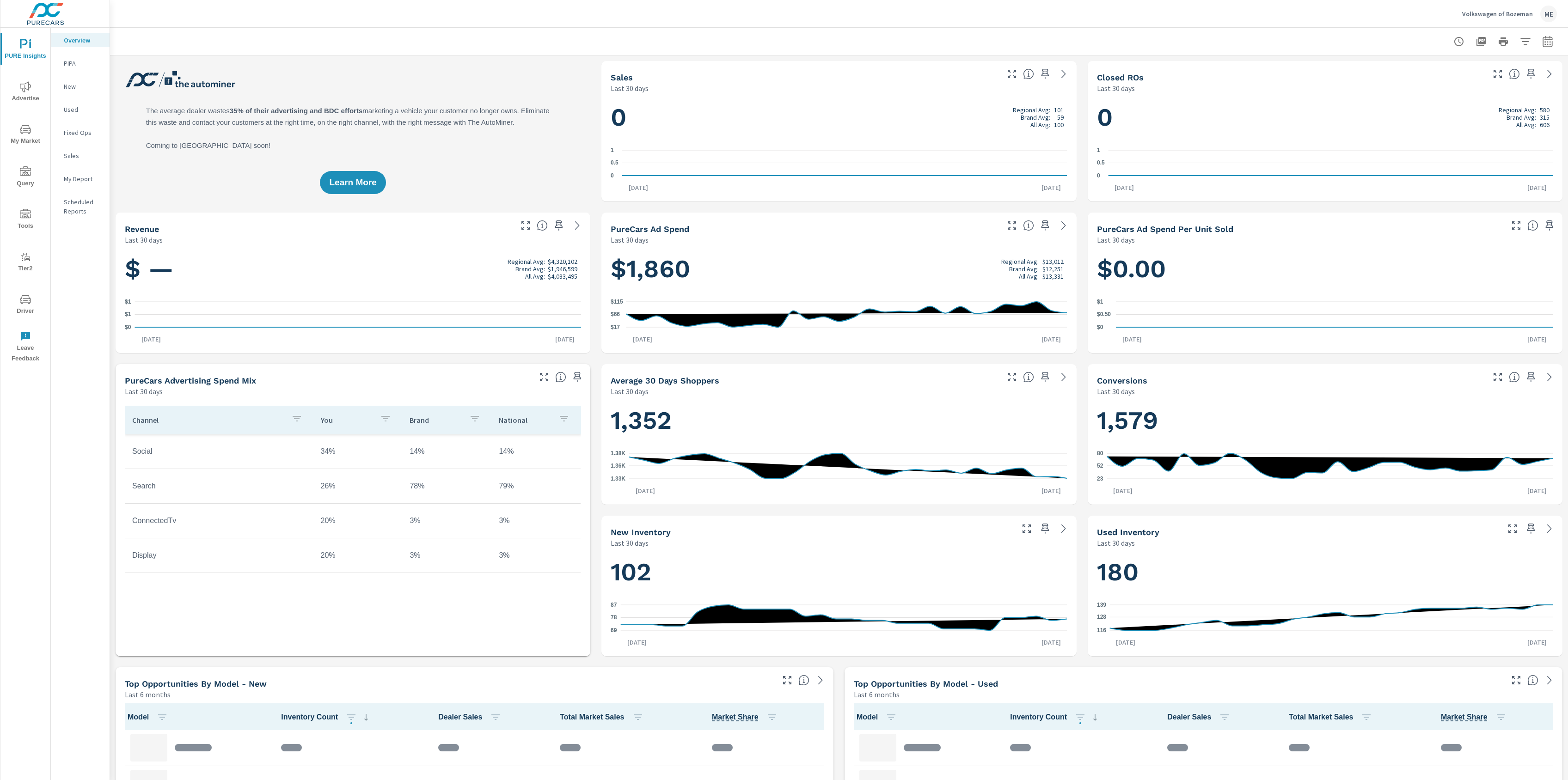
click at [24, 132] on icon "nav menu" at bounding box center [25, 129] width 11 height 11
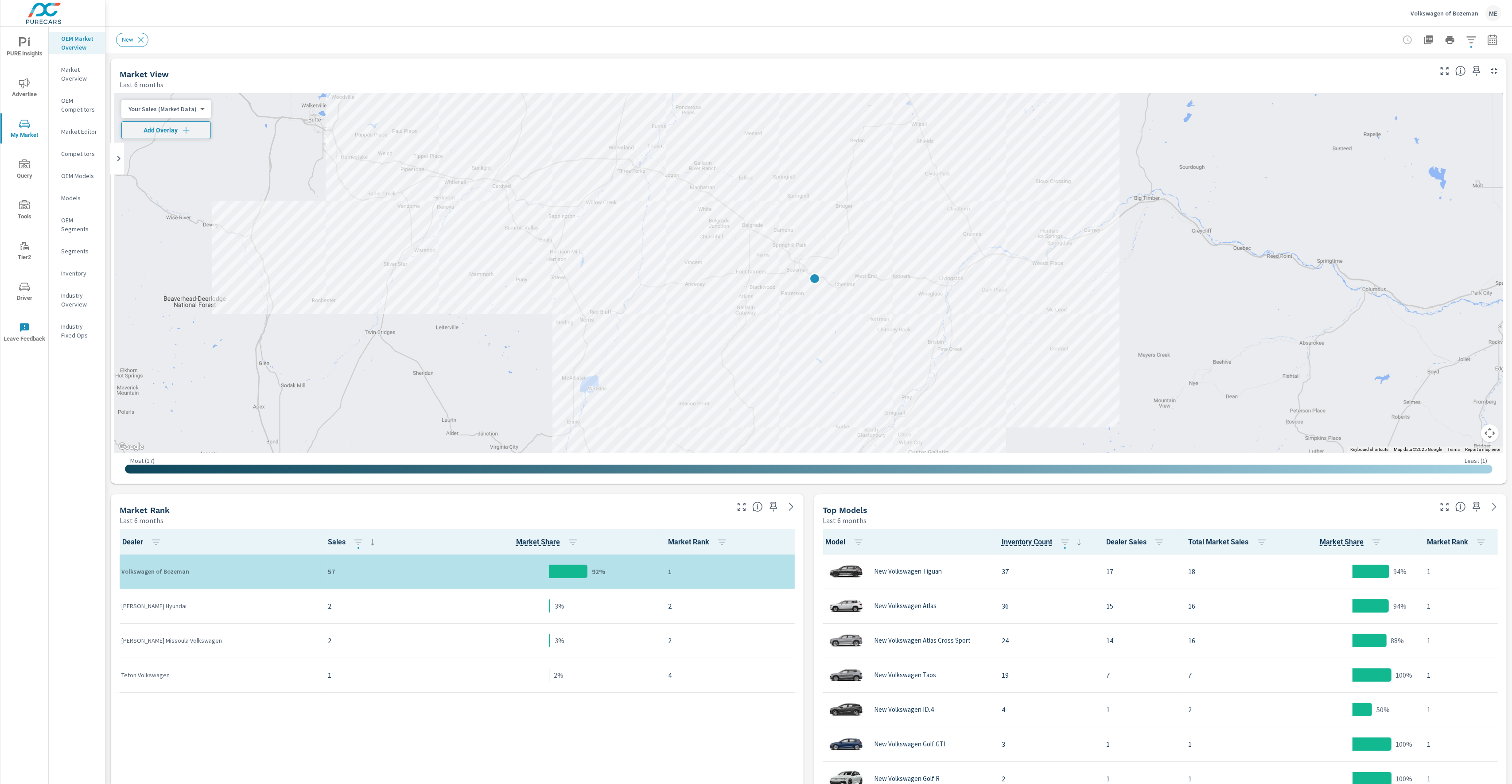
scroll to position [1, 0]
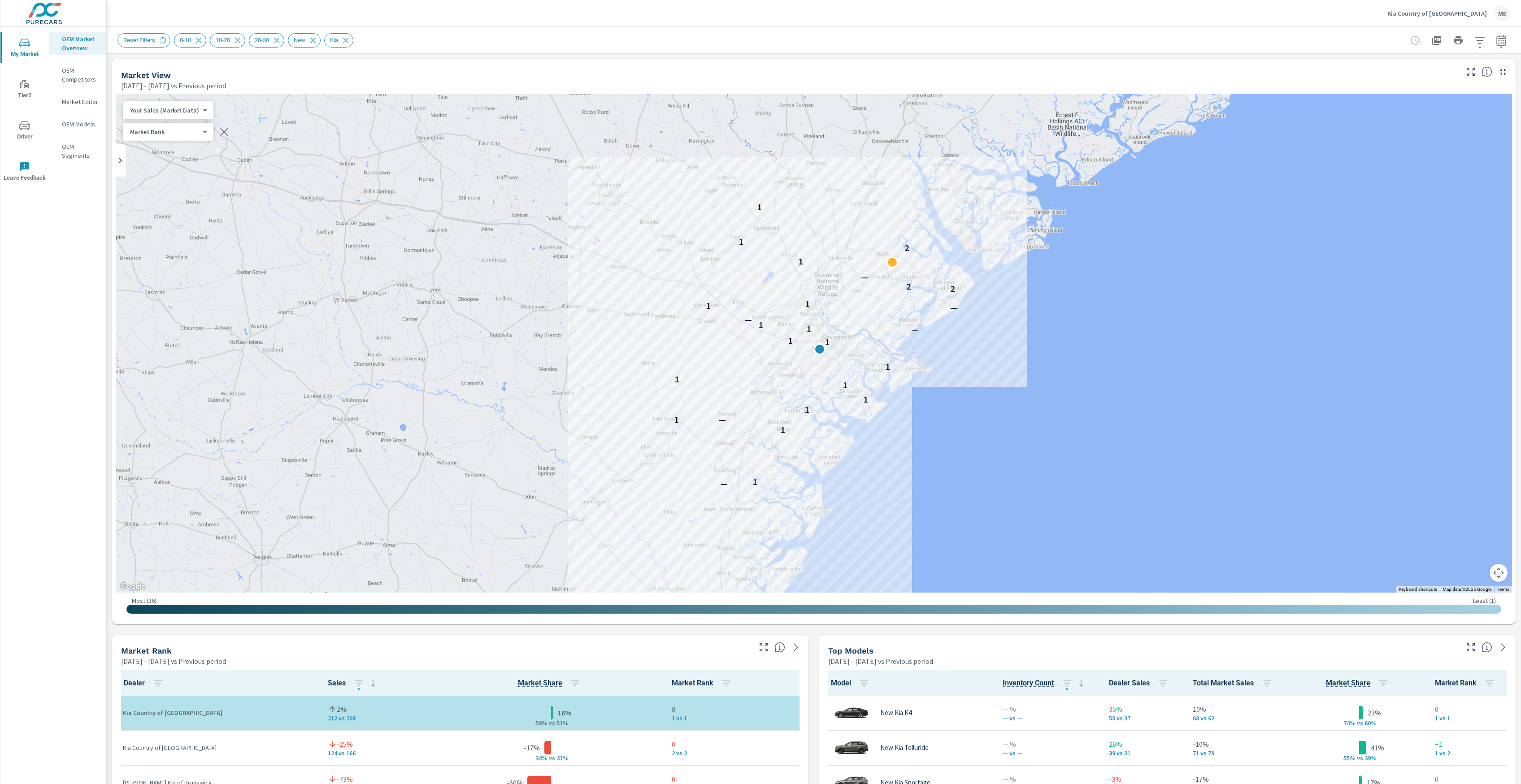
scroll to position [1, 0]
